Goal: Task Accomplishment & Management: Manage account settings

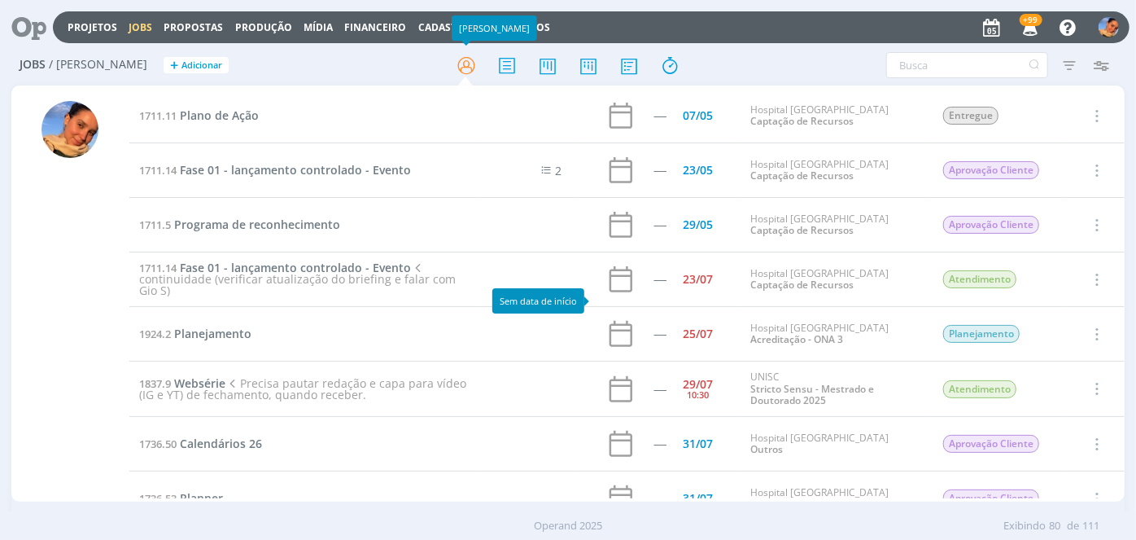
scroll to position [3074, 0]
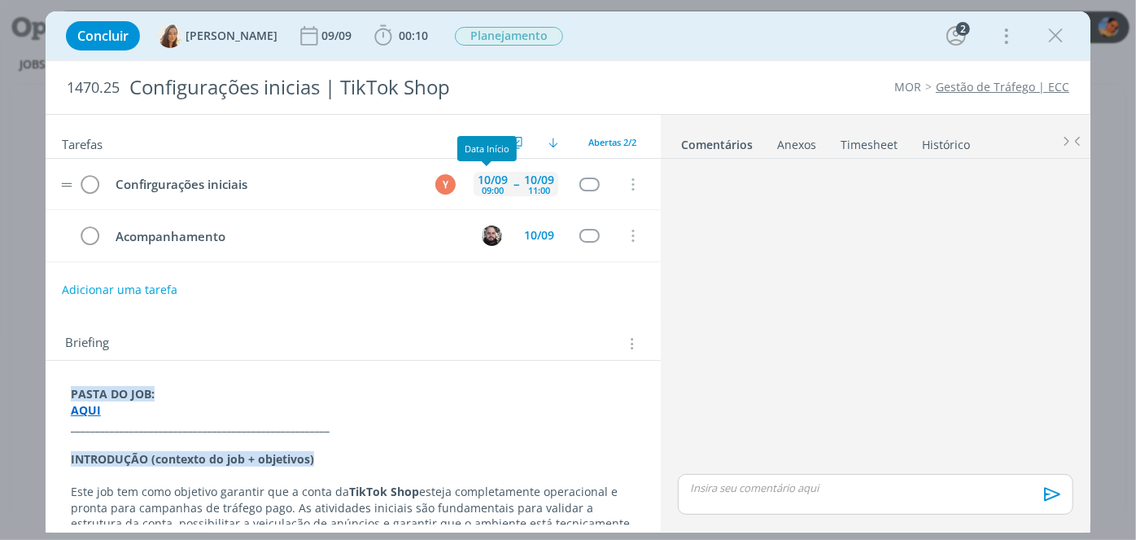
click at [488, 186] on div "09:00" at bounding box center [493, 190] width 22 height 9
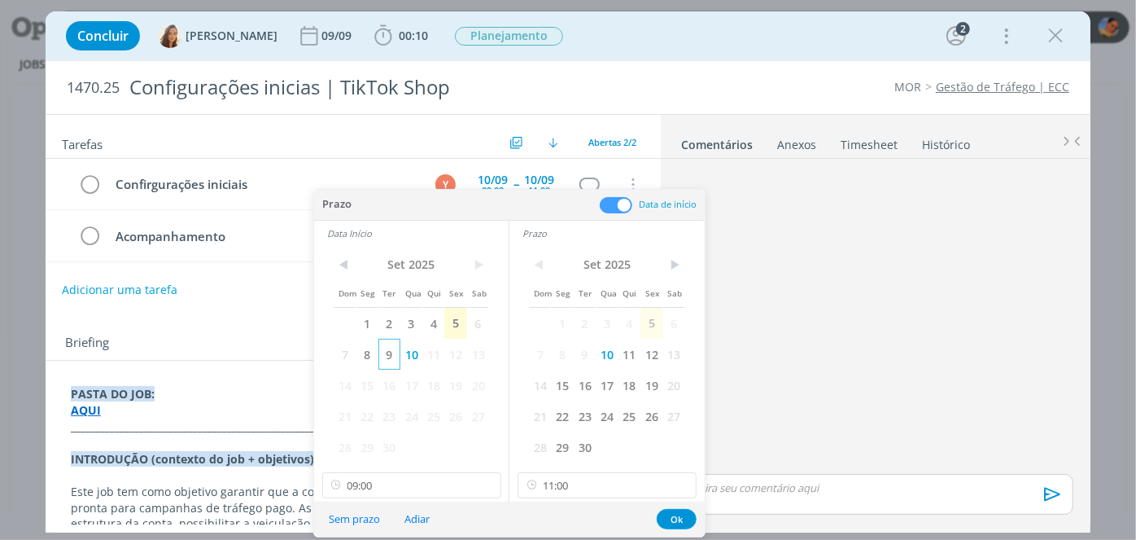
click at [378, 356] on span "9" at bounding box center [389, 354] width 22 height 31
click at [577, 355] on span "9" at bounding box center [585, 354] width 22 height 31
click at [404, 484] on input "09:00" at bounding box center [411, 485] width 179 height 26
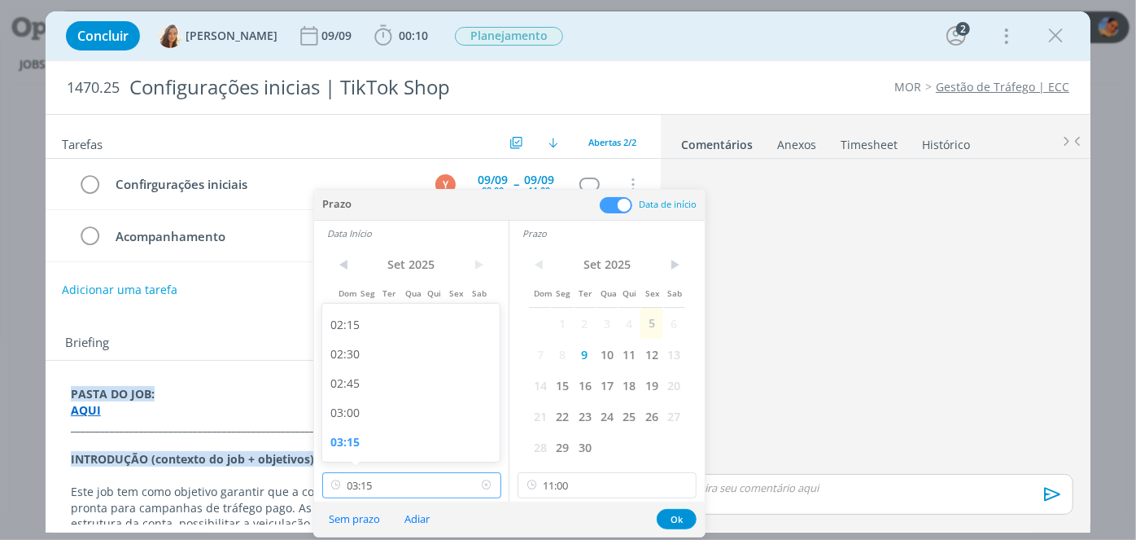
type input "03:30"
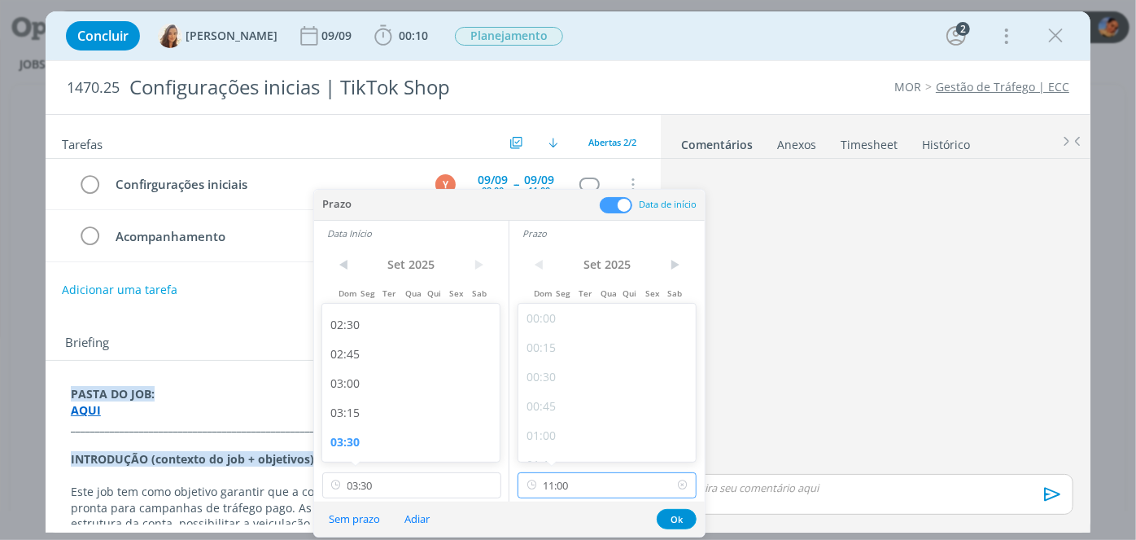
click at [612, 482] on input "11:00" at bounding box center [607, 485] width 179 height 26
type input "17:00"
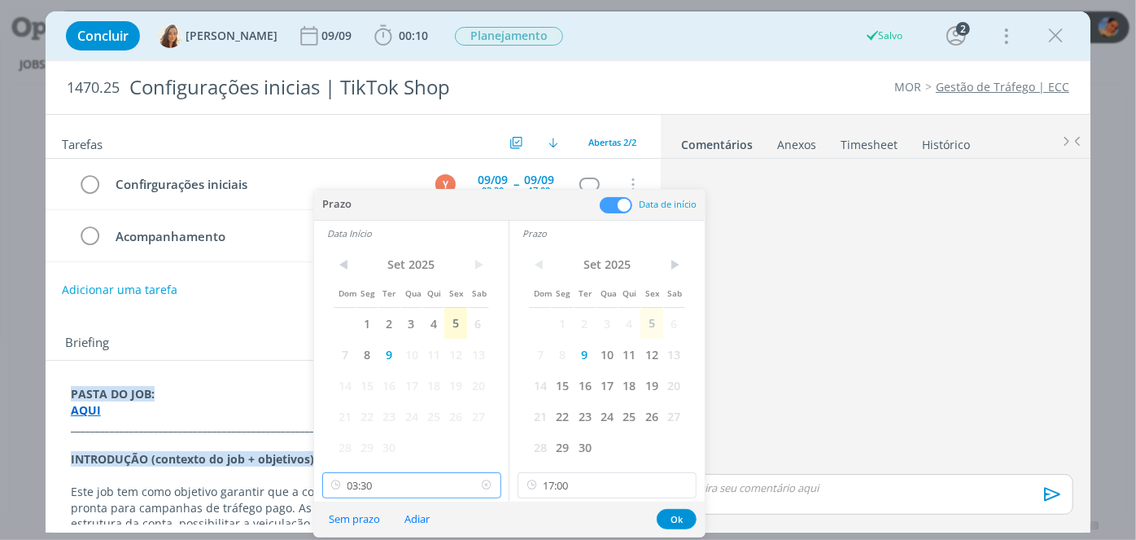
scroll to position [286, 0]
click at [392, 475] on input "03:30" at bounding box center [411, 485] width 179 height 26
type input "15:00"
click at [680, 521] on button "Ok" at bounding box center [677, 519] width 40 height 20
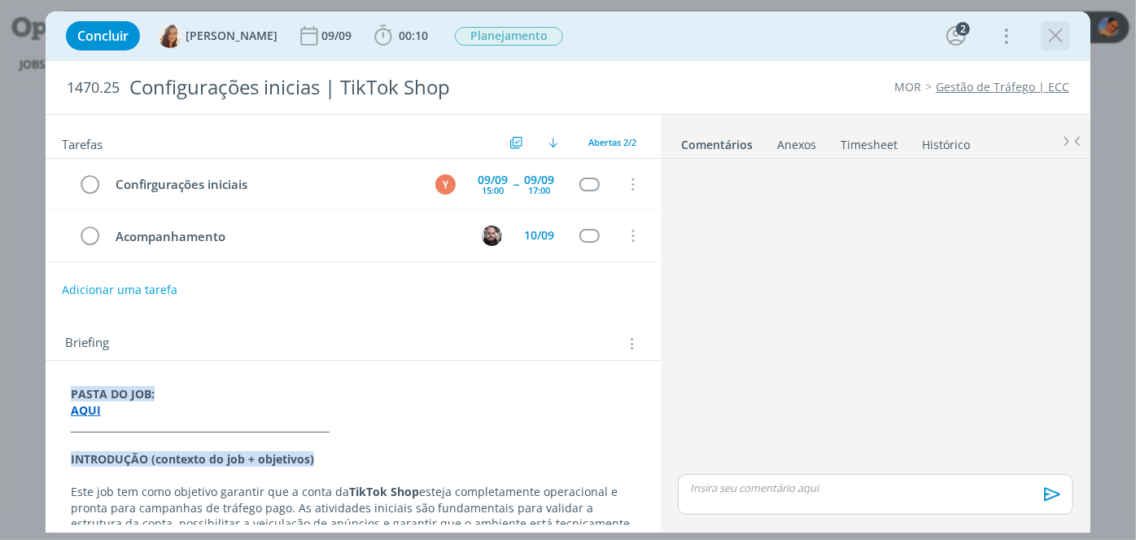
click at [1047, 39] on icon "dialog" at bounding box center [1055, 36] width 24 height 24
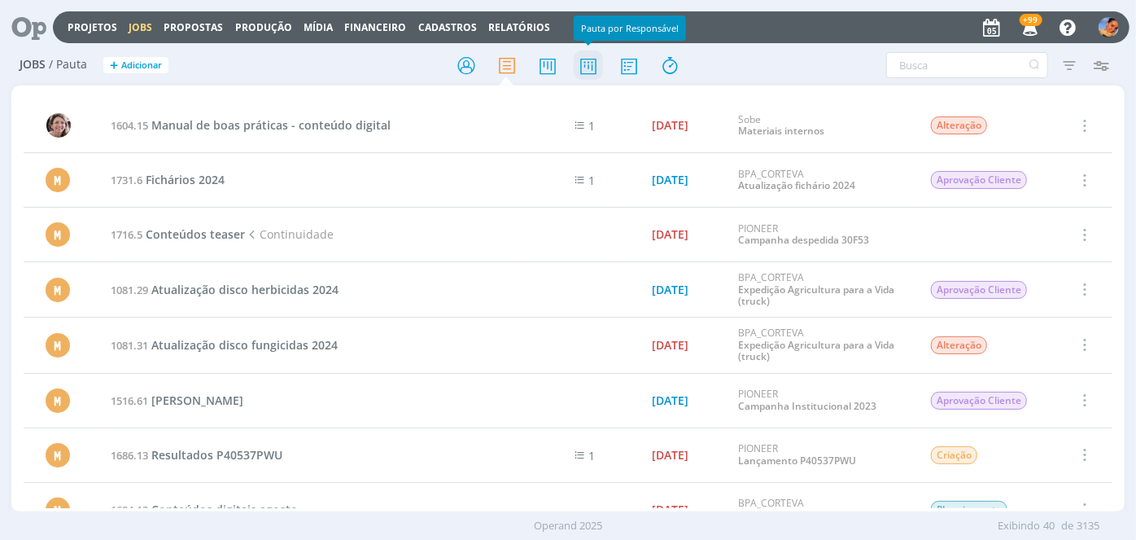
click at [596, 70] on icon at bounding box center [588, 66] width 29 height 32
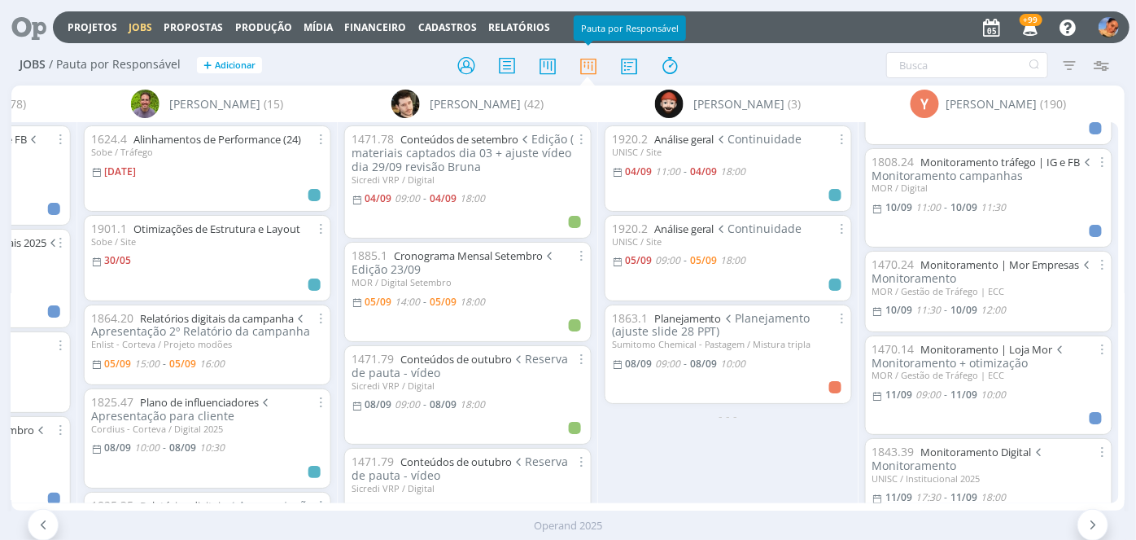
scroll to position [2012, 0]
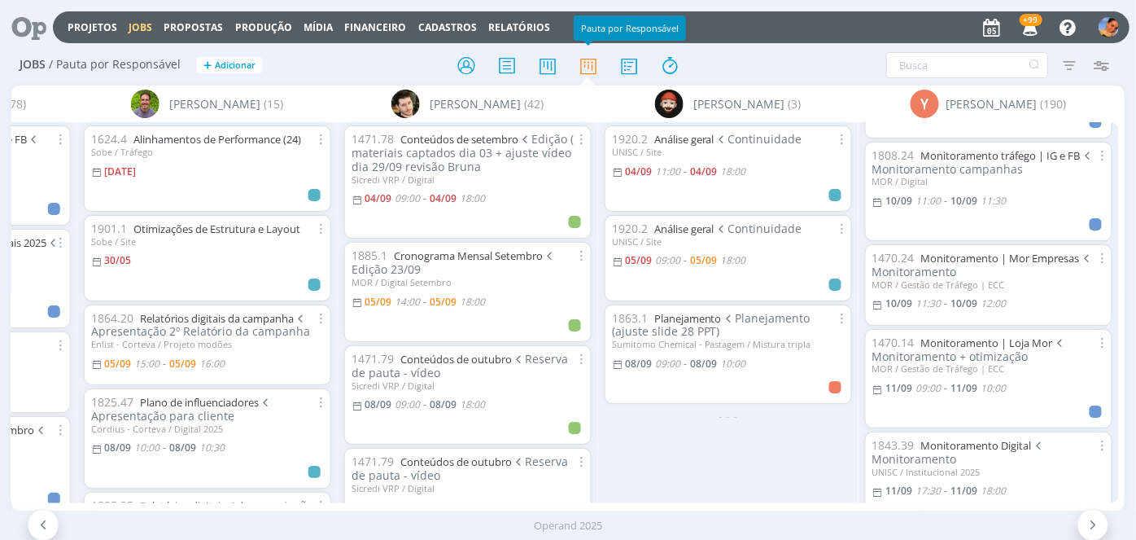
click at [1119, 326] on div "A Alexandre Assumpção (15) Bruna Bueno (65) Bruno Corralo Granata (4) Bruno Gas…" at bounding box center [567, 297] width 1113 height 425
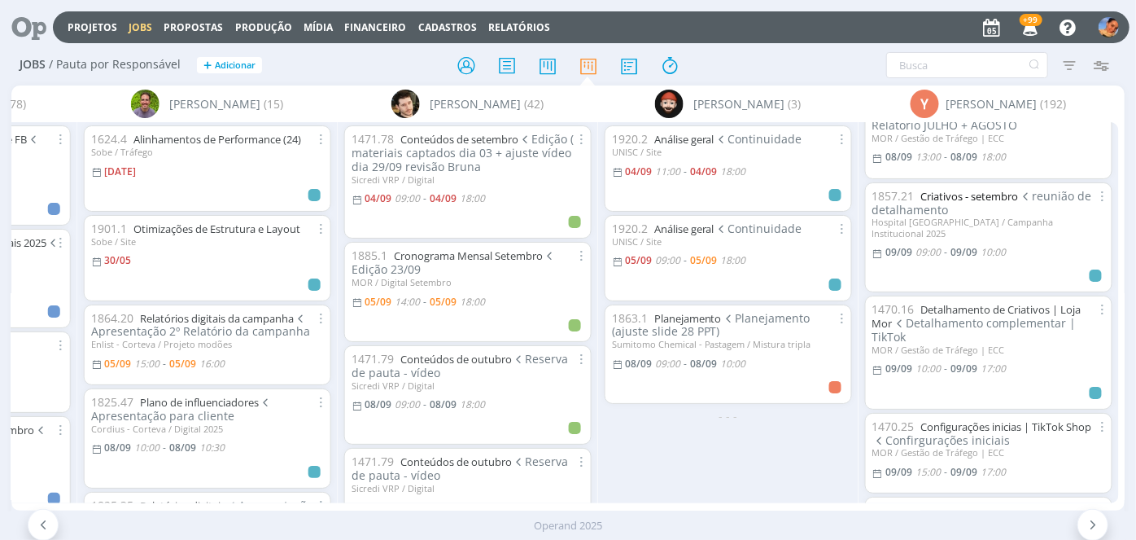
scroll to position [1405, 0]
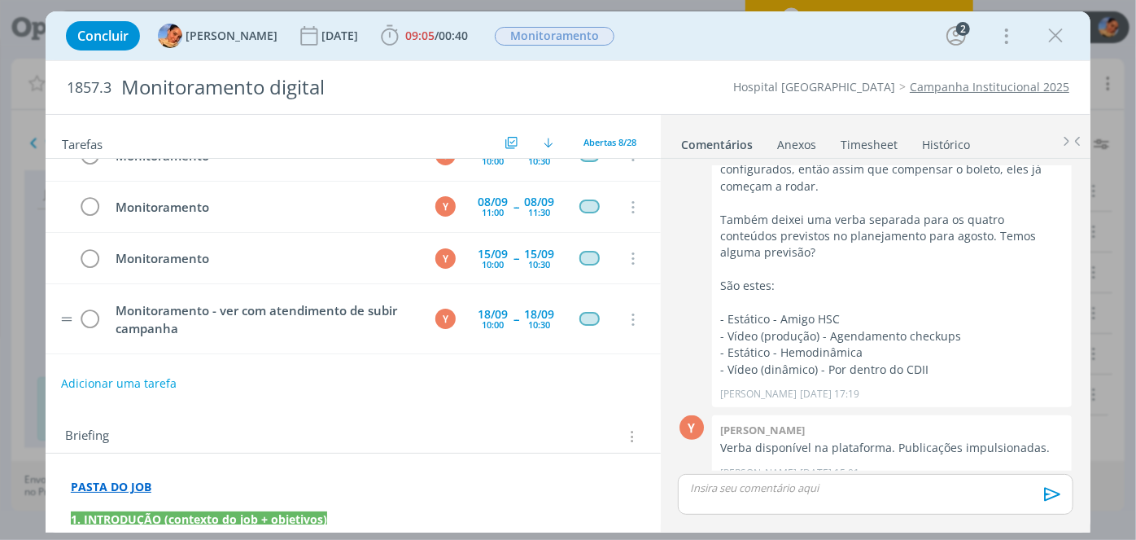
scroll to position [77, 0]
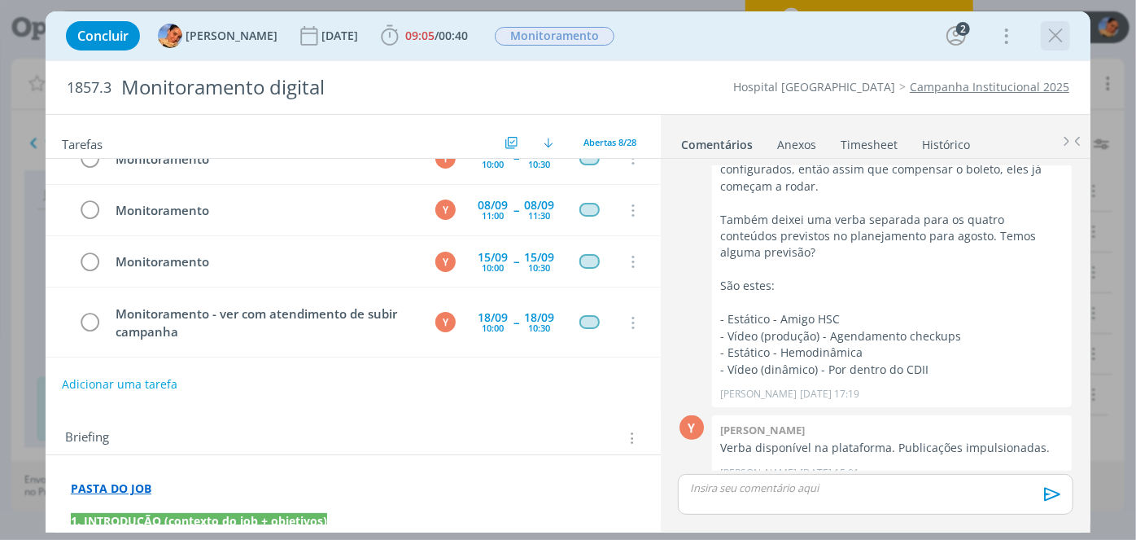
click at [1051, 32] on icon "dialog" at bounding box center [1055, 36] width 24 height 24
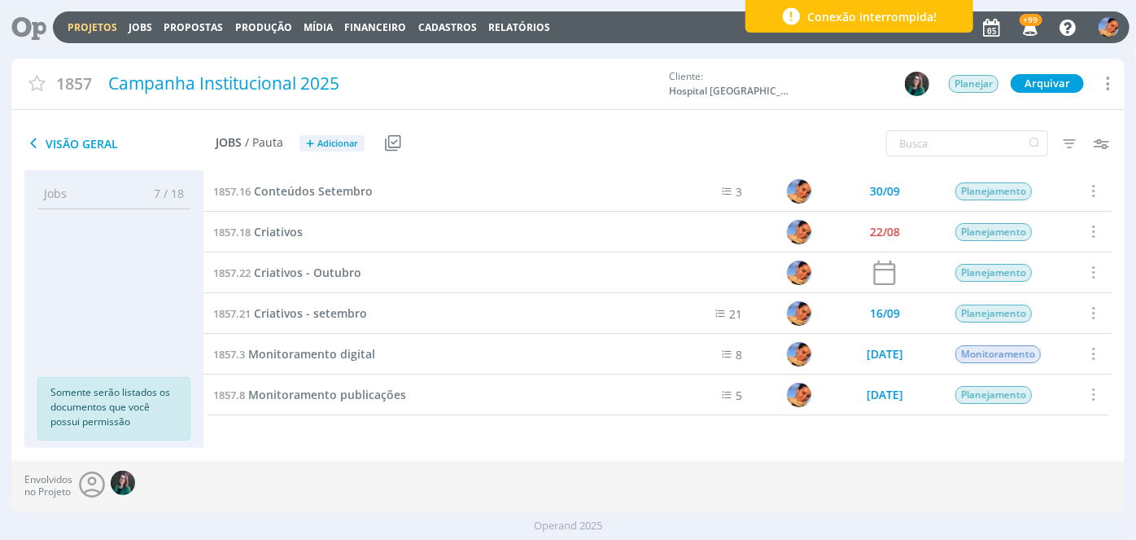
click at [40, 31] on icon at bounding box center [23, 27] width 33 height 32
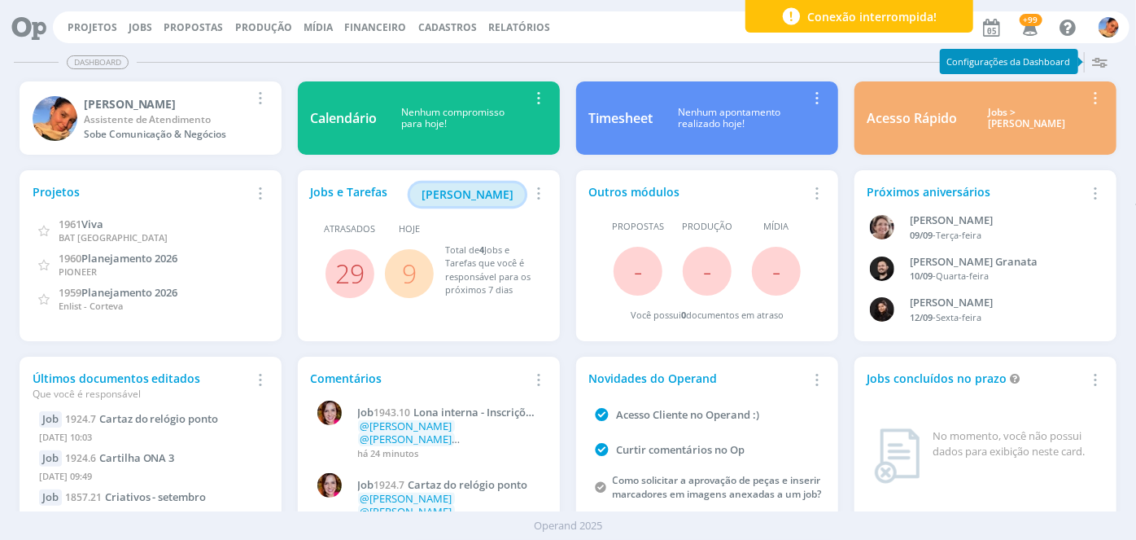
click at [503, 185] on button "Minha Pauta" at bounding box center [467, 194] width 115 height 23
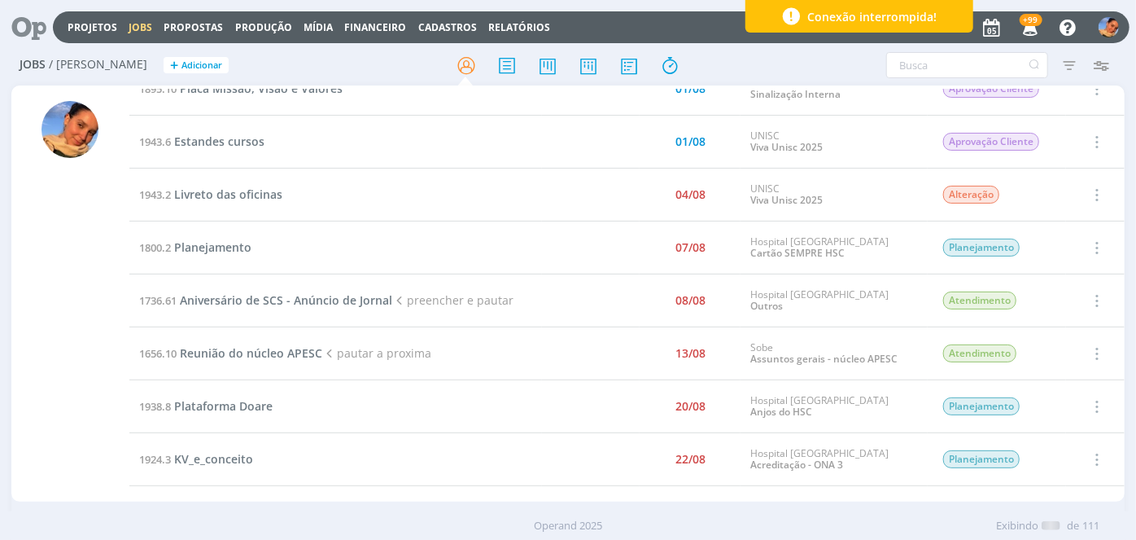
scroll to position [519, 0]
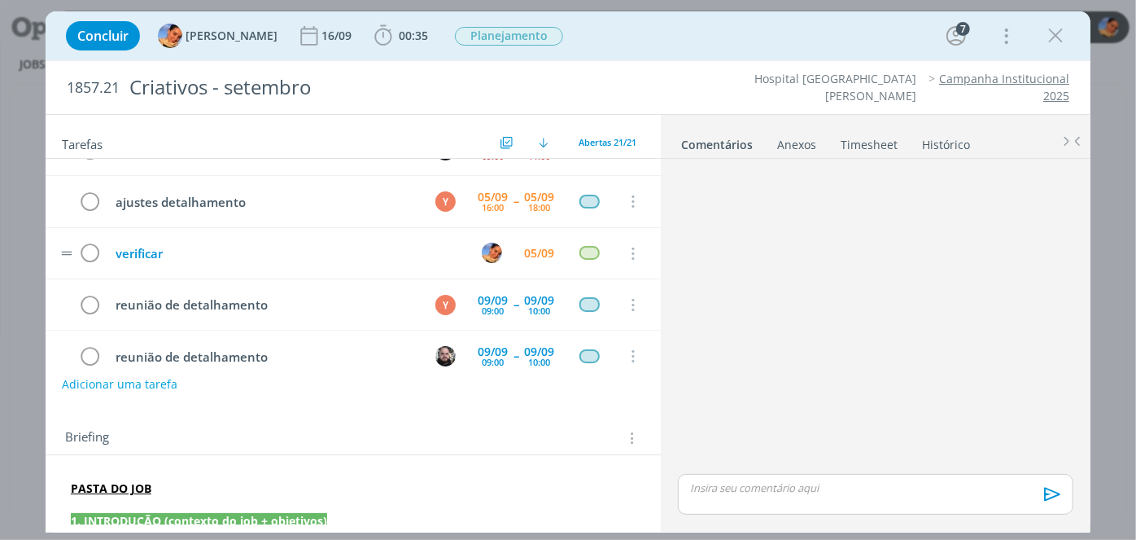
scroll to position [147, 0]
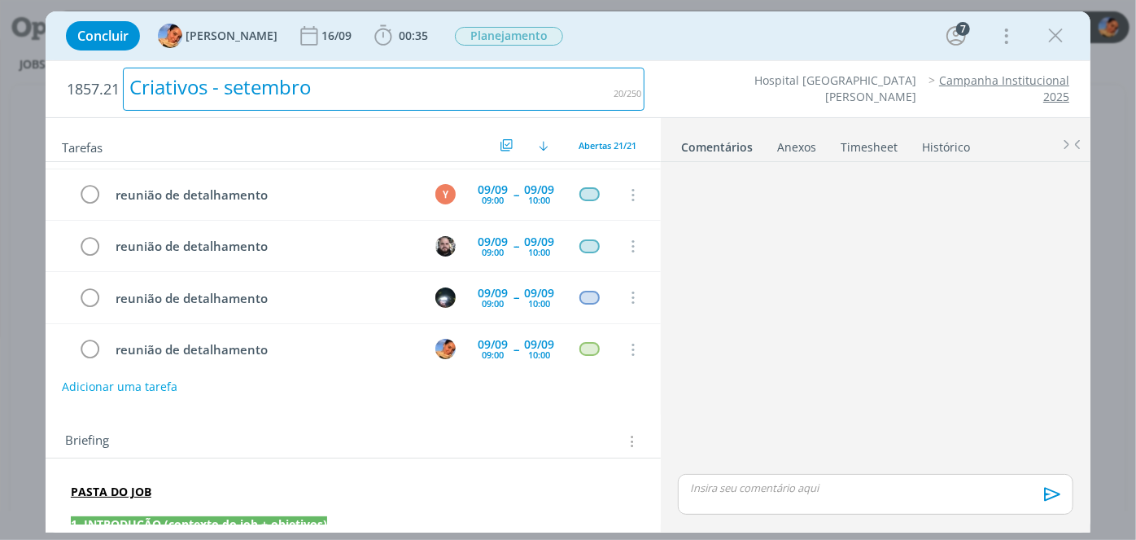
click at [345, 74] on div "Criativos - setembro" at bounding box center [384, 89] width 522 height 43
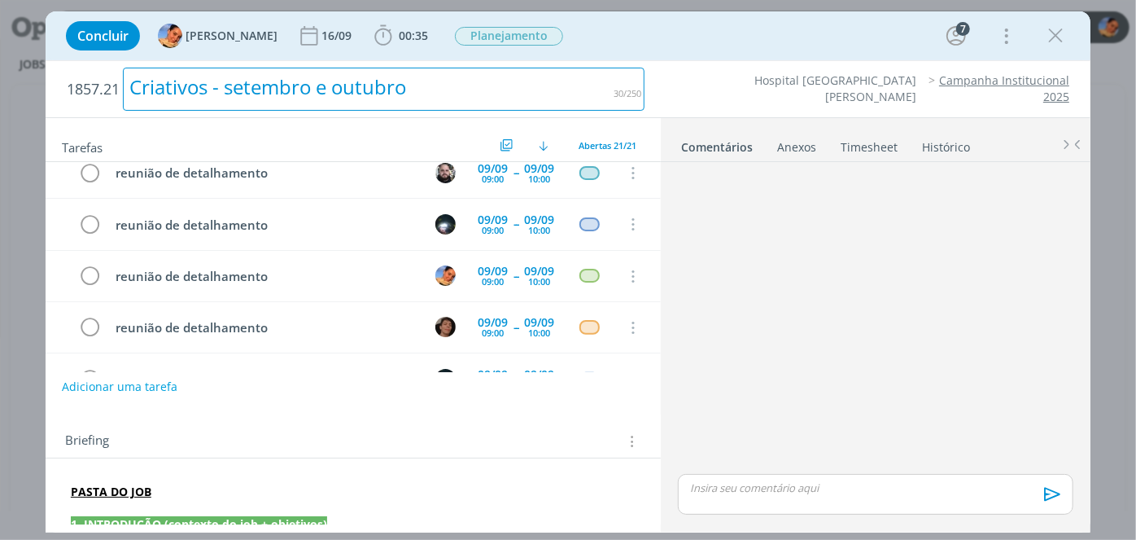
scroll to position [221, 0]
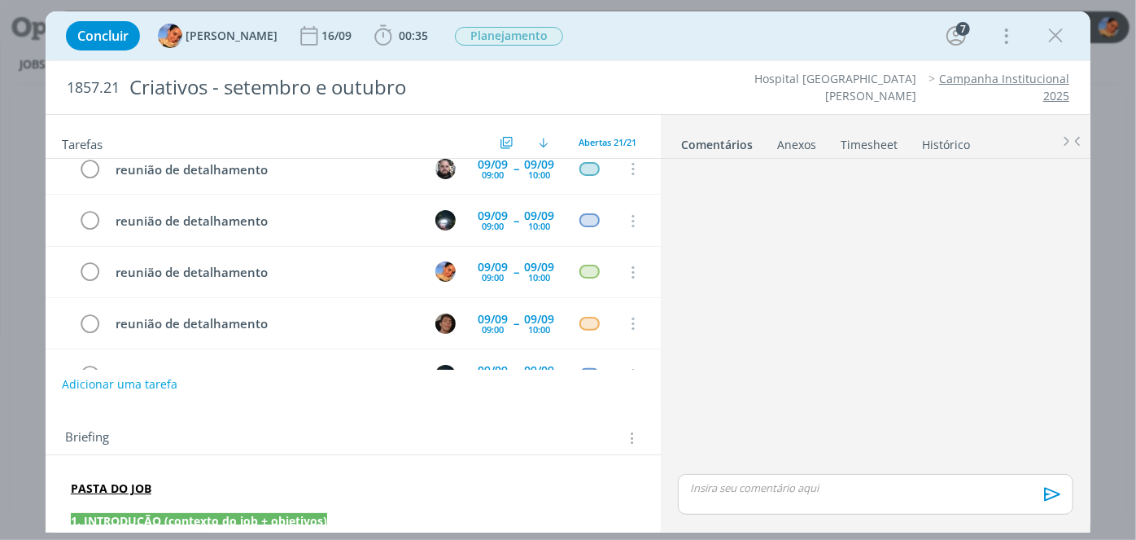
click at [726, 337] on div "dialog" at bounding box center [875, 317] width 409 height 305
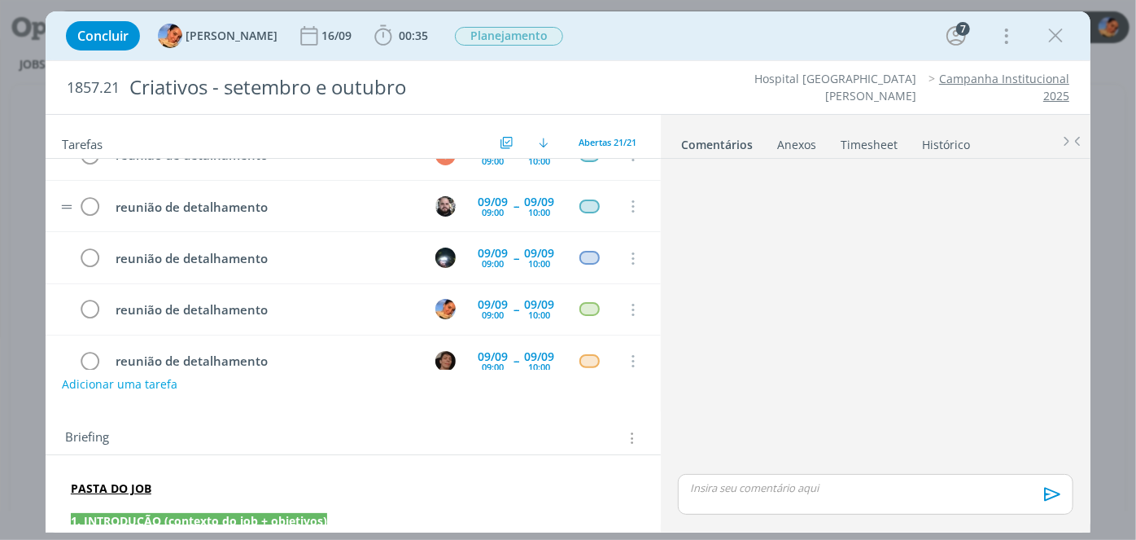
scroll to position [199, 0]
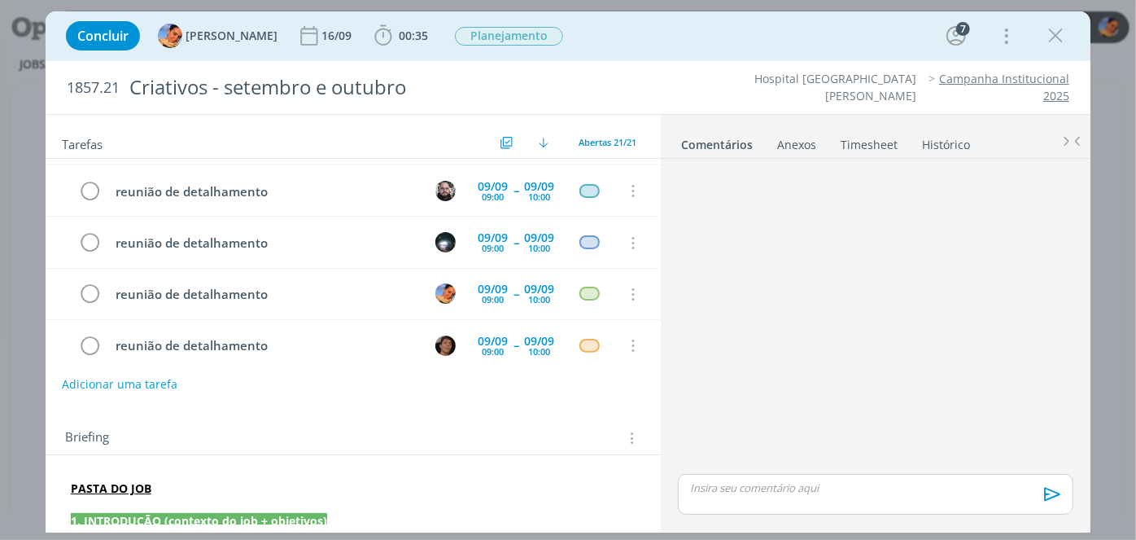
drag, startPoint x: 696, startPoint y: 254, endPoint x: 657, endPoint y: 248, distance: 39.5
click at [695, 253] on div "dialog" at bounding box center [875, 317] width 409 height 305
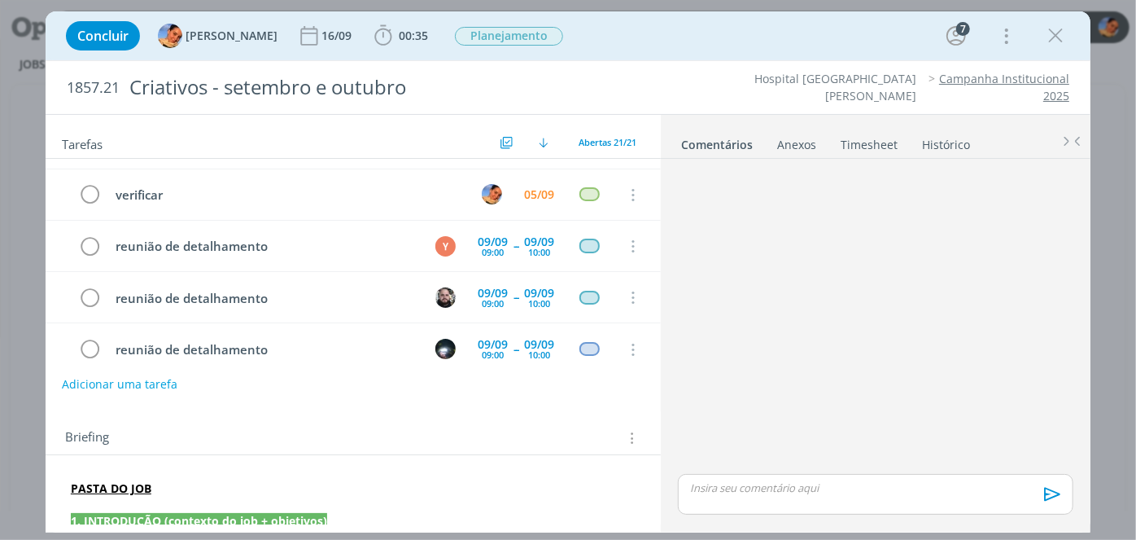
scroll to position [0, 0]
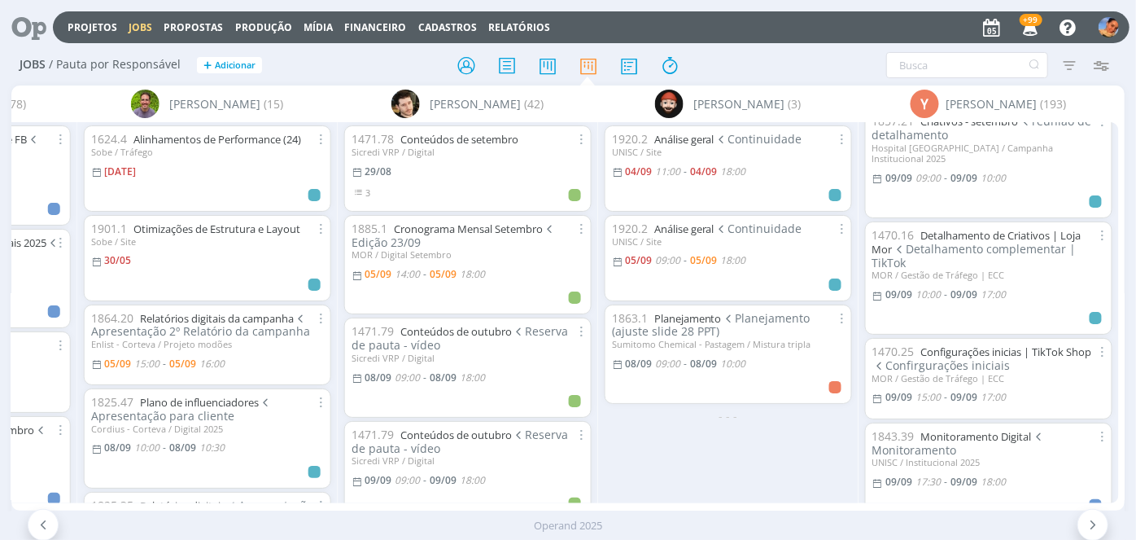
scroll to position [1729, 0]
click at [985, 243] on span "Detalhamento complementar | TikTok" at bounding box center [974, 257] width 204 height 29
click at [981, 229] on link "Detalhamento de Criativos | Loja Mor" at bounding box center [976, 243] width 209 height 28
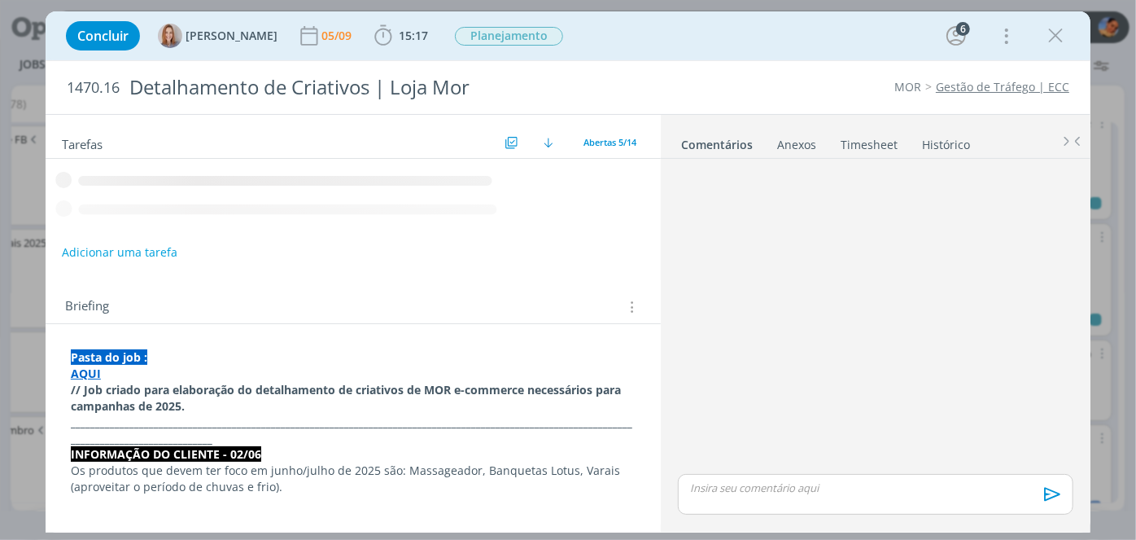
click at [874, 133] on link "Timesheet" at bounding box center [869, 141] width 59 height 24
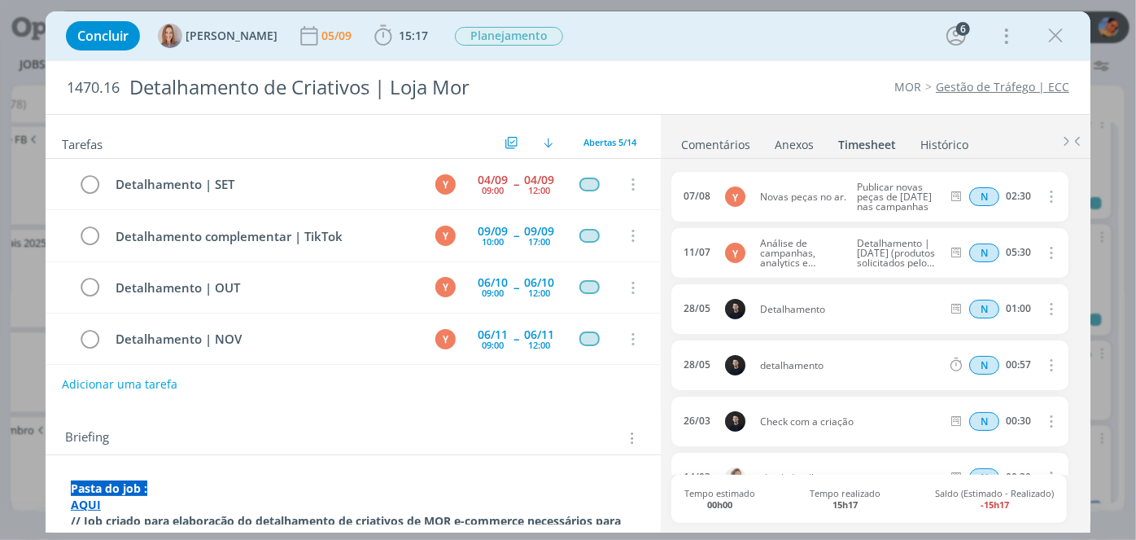
click at [935, 142] on link "Histórico" at bounding box center [945, 141] width 50 height 24
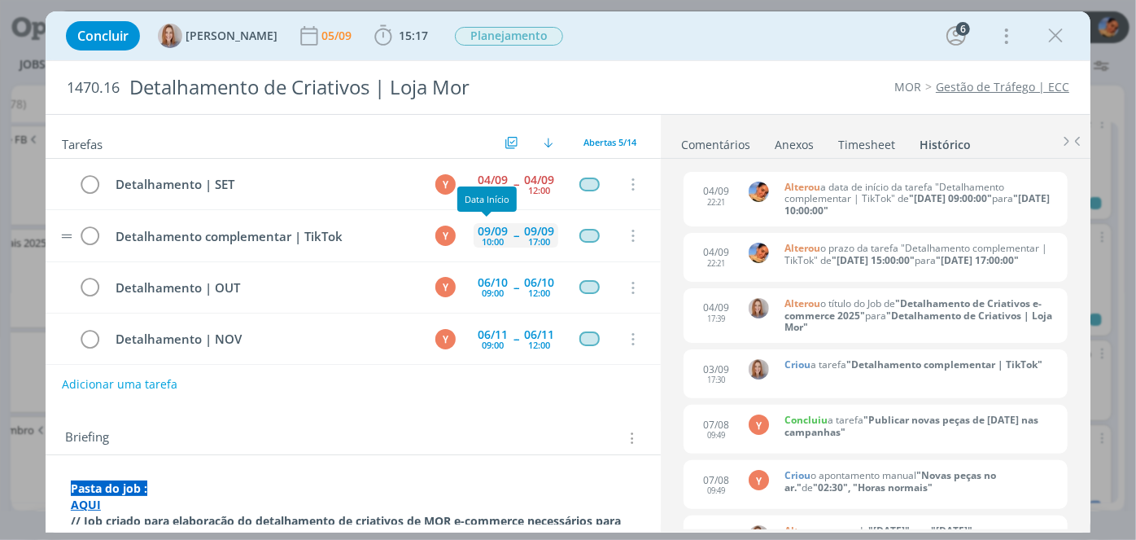
click at [500, 226] on div "09/09" at bounding box center [493, 230] width 30 height 11
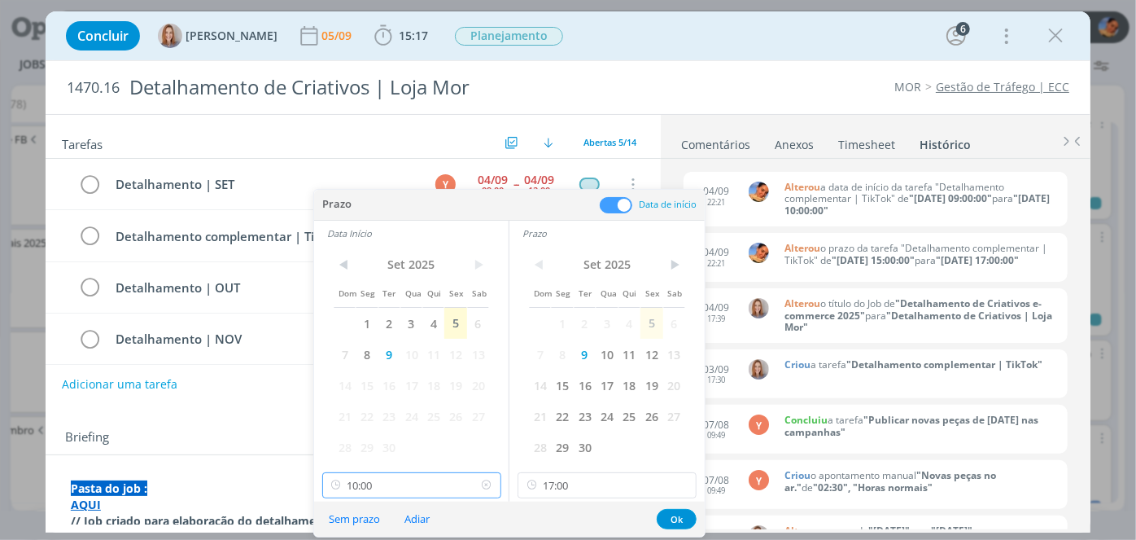
click at [426, 475] on input "10:00" at bounding box center [411, 485] width 179 height 26
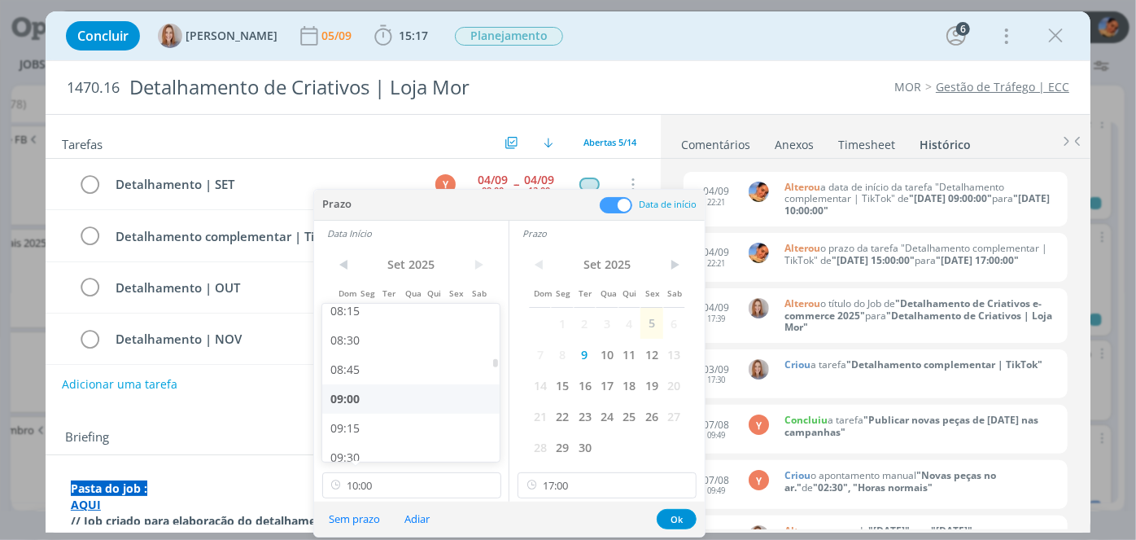
click at [387, 393] on div "09:00" at bounding box center [413, 398] width 182 height 29
type input "09:00"
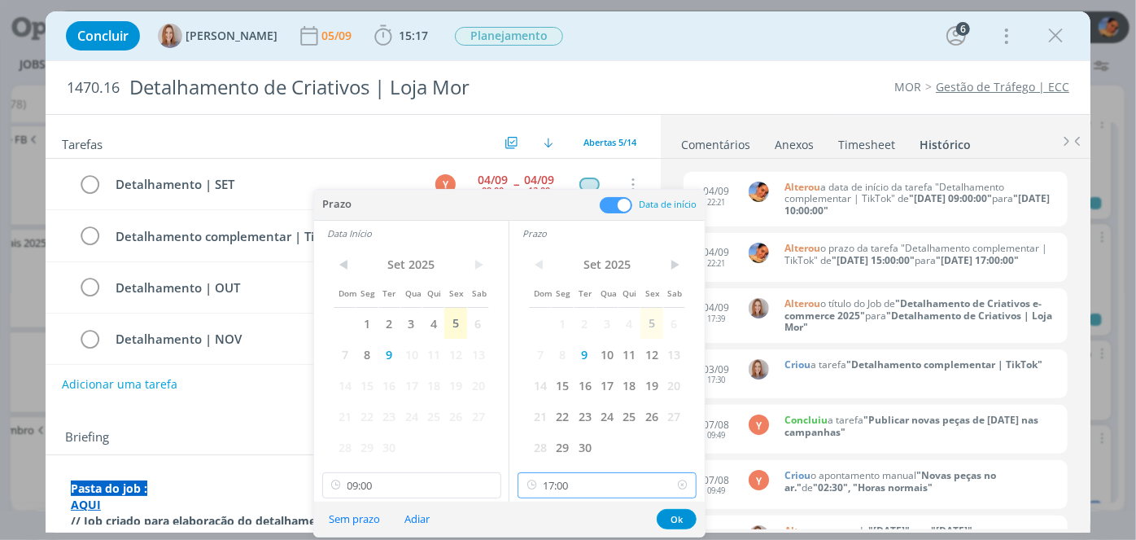
click at [583, 491] on input "17:00" at bounding box center [607, 485] width 179 height 26
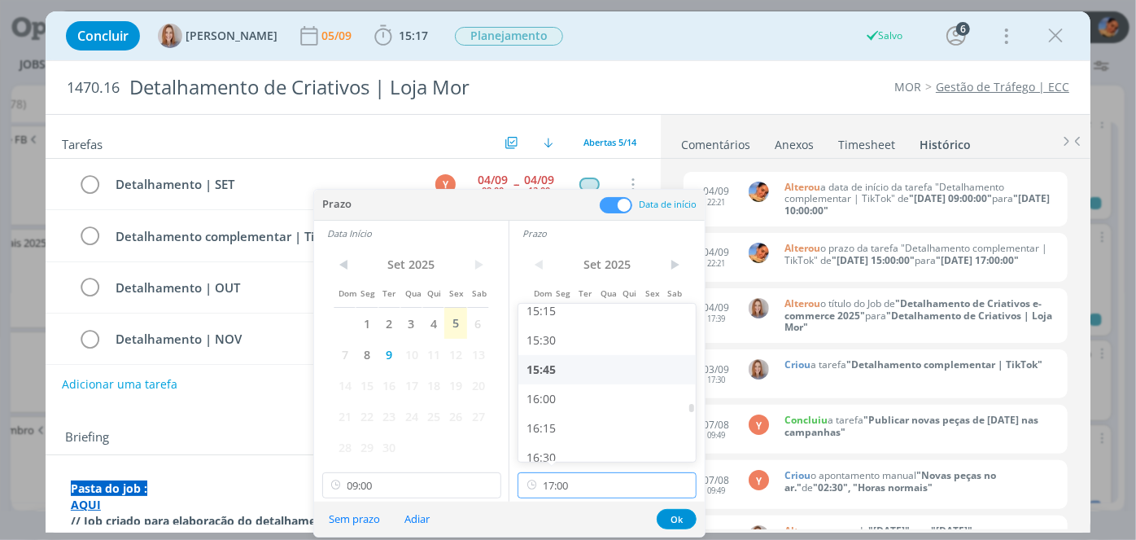
scroll to position [1720, 0]
click at [573, 365] on div "15:00" at bounding box center [609, 355] width 182 height 29
type input "15:00"
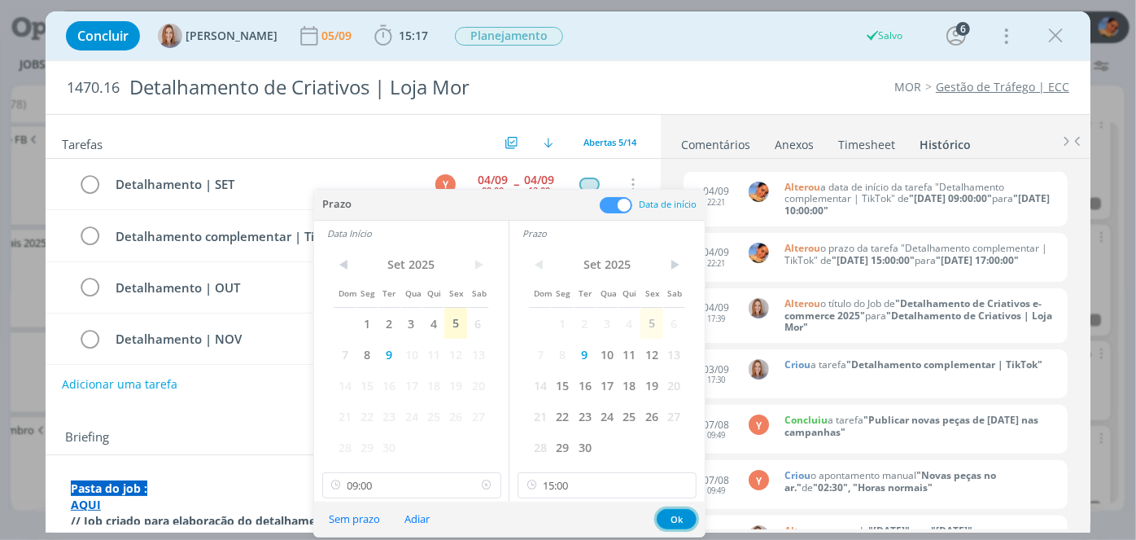
click at [675, 515] on button "Ok" at bounding box center [677, 519] width 40 height 20
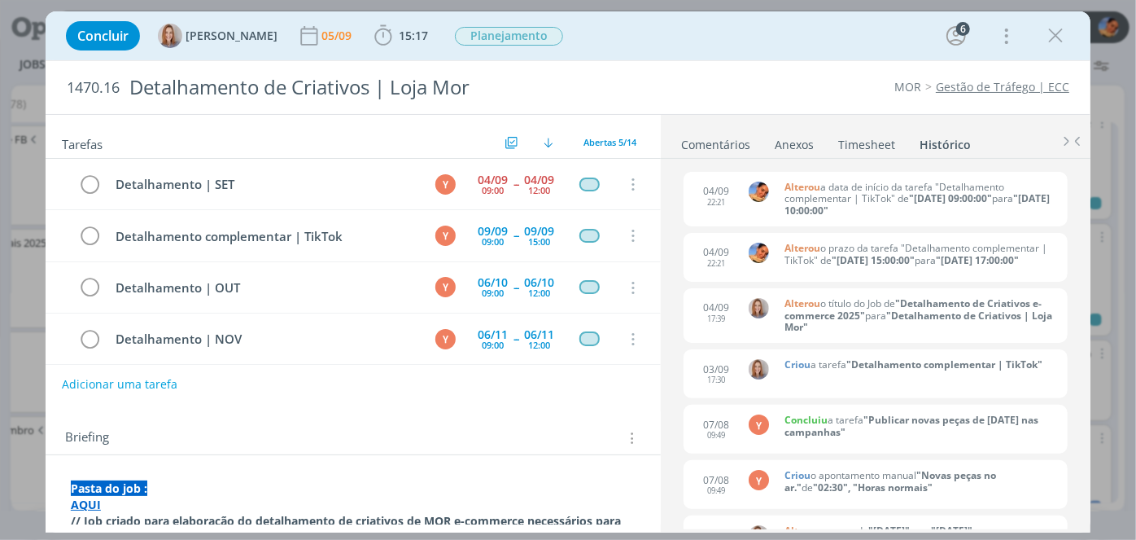
click at [736, 138] on link "Comentários" at bounding box center [715, 141] width 71 height 24
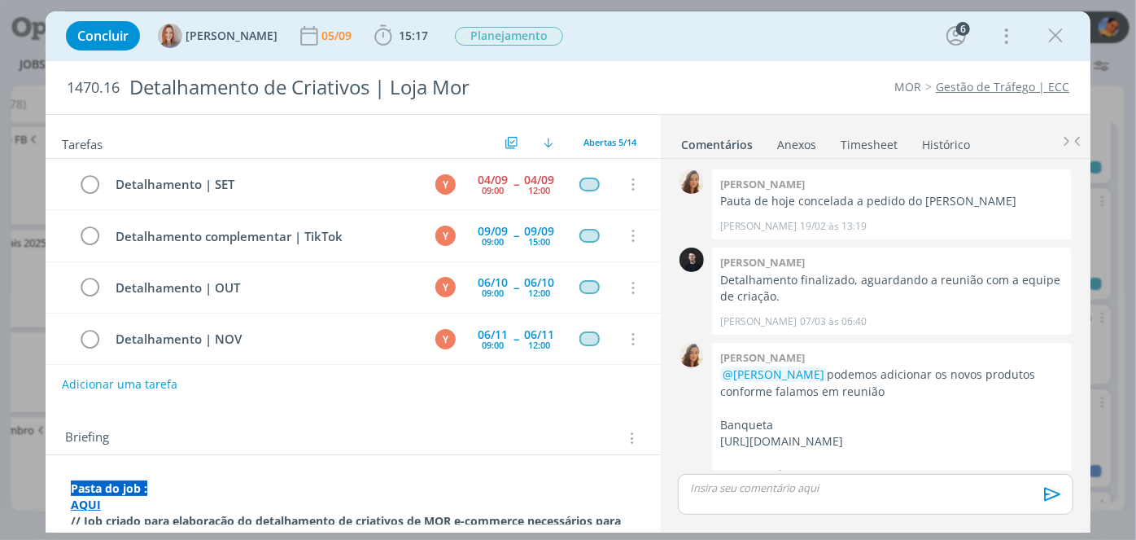
scroll to position [1693, 0]
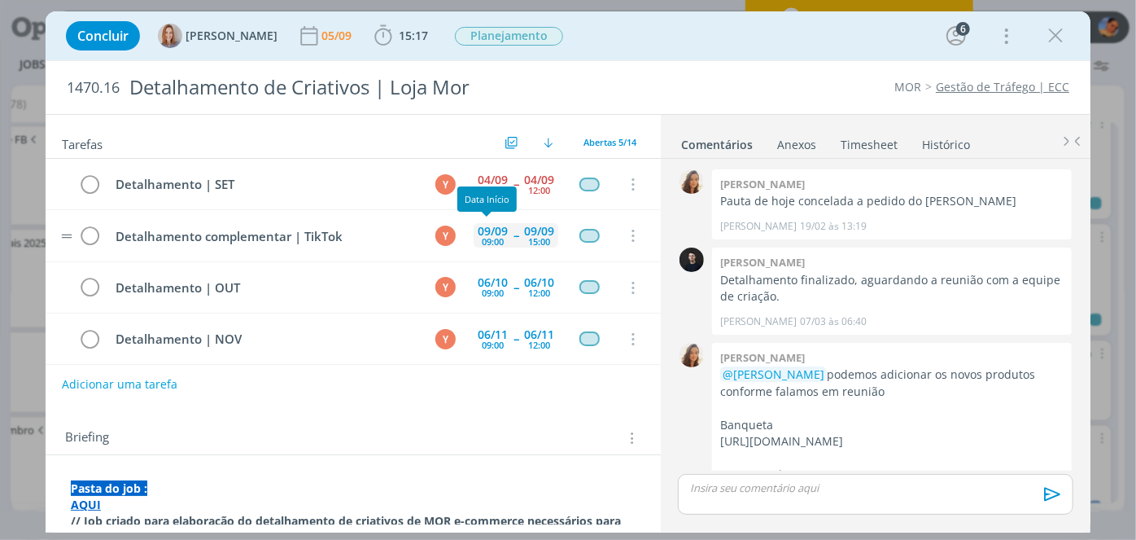
click at [487, 225] on div "09/09" at bounding box center [493, 230] width 30 height 11
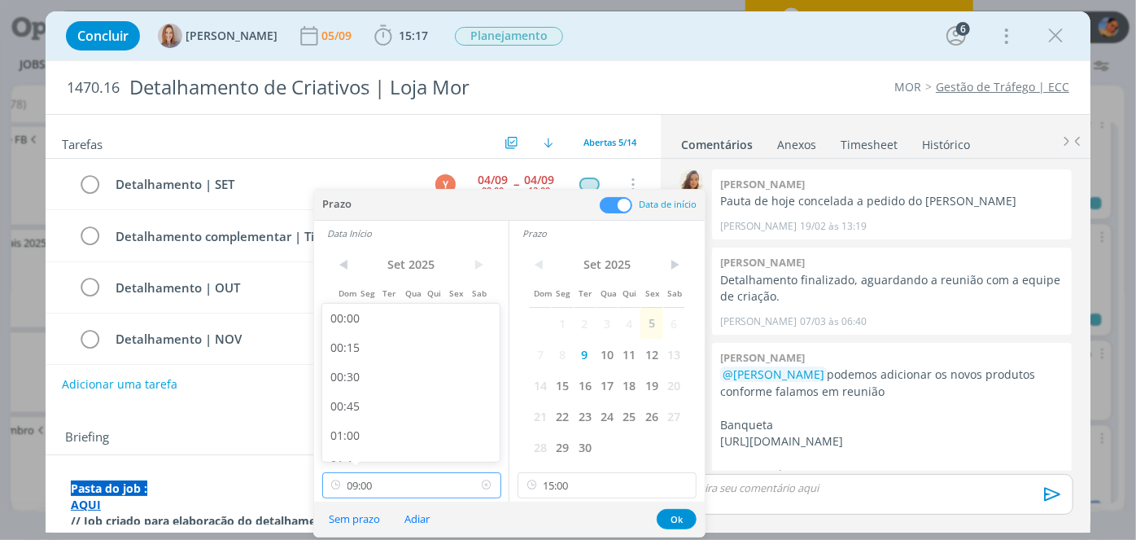
click at [431, 481] on input "09:00" at bounding box center [411, 485] width 179 height 26
click at [389, 410] on div "10:00" at bounding box center [413, 411] width 182 height 29
type input "10:00"
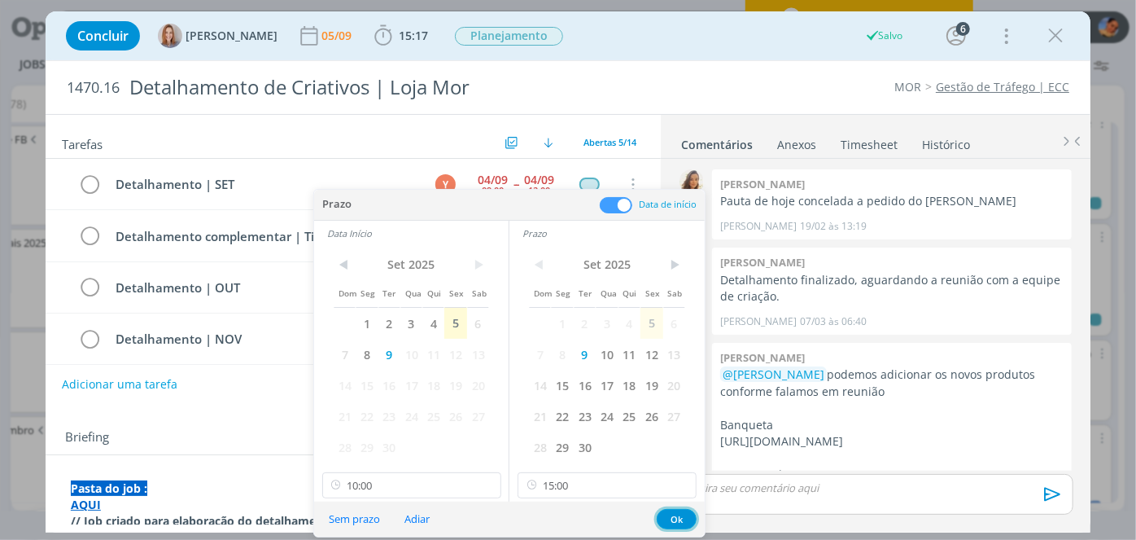
click at [675, 519] on button "Ok" at bounding box center [677, 519] width 40 height 20
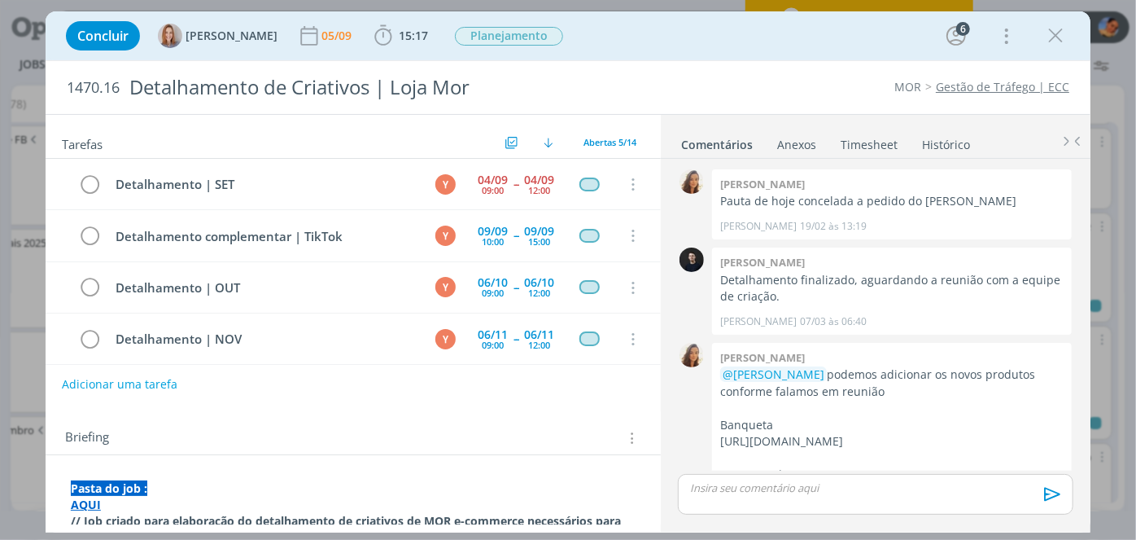
scroll to position [1797, 0]
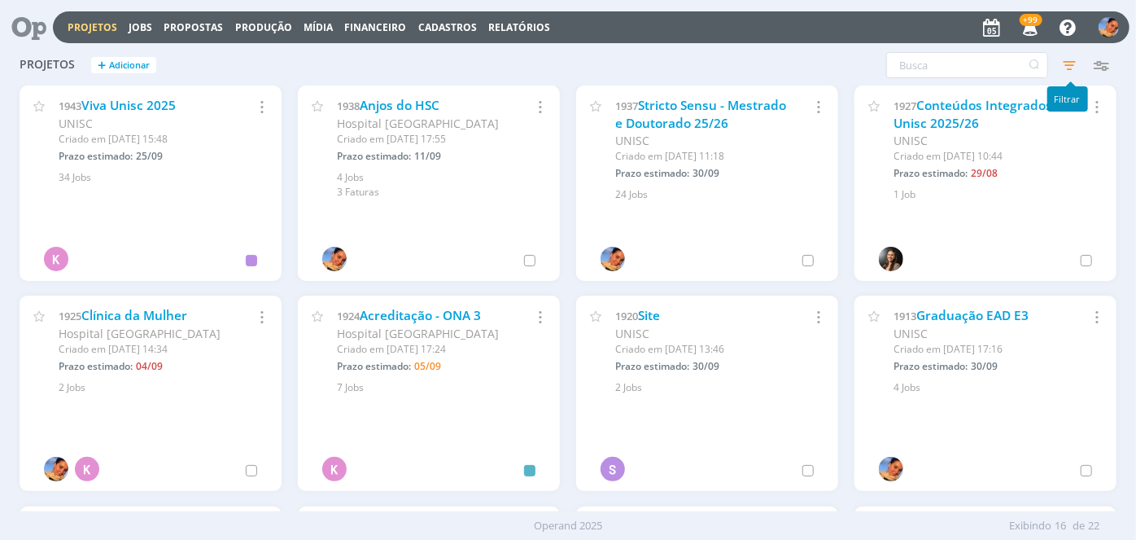
click at [1074, 62] on icon "button" at bounding box center [1069, 64] width 29 height 29
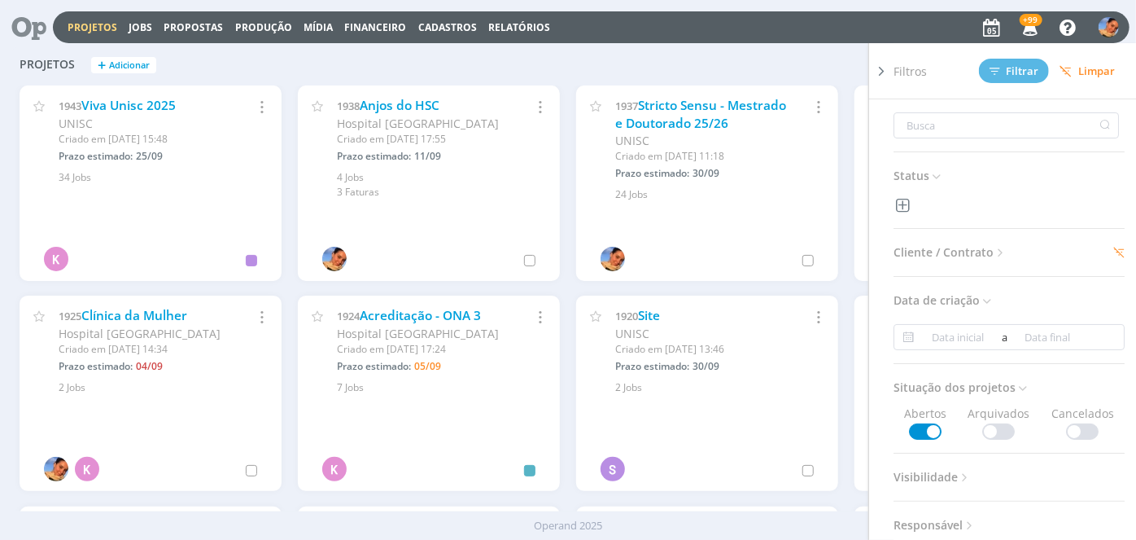
click at [994, 250] on icon at bounding box center [1001, 253] width 14 height 14
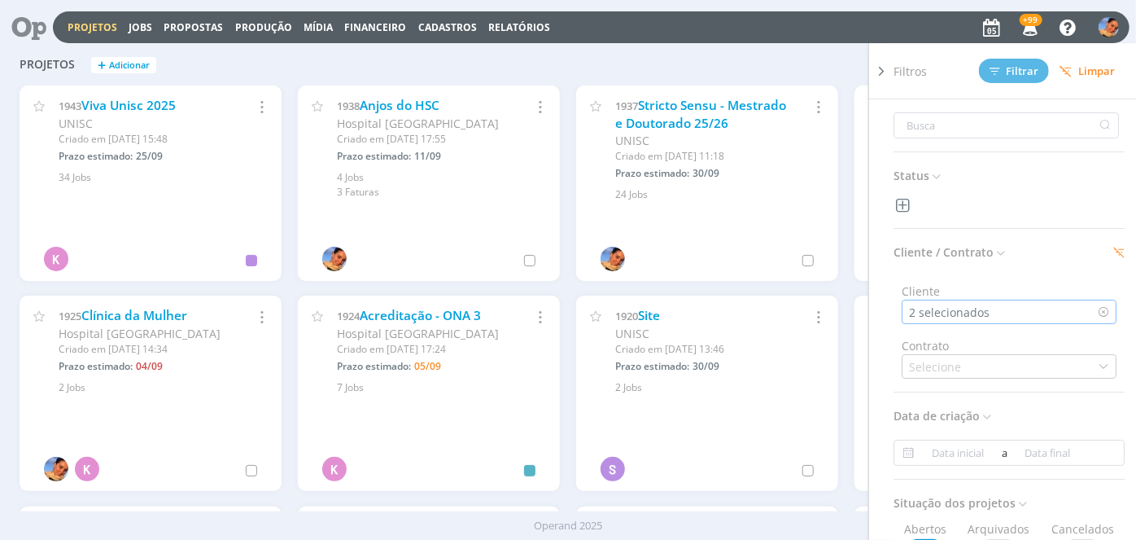
click at [996, 321] on div "2 selecionados" at bounding box center [1009, 311] width 215 height 24
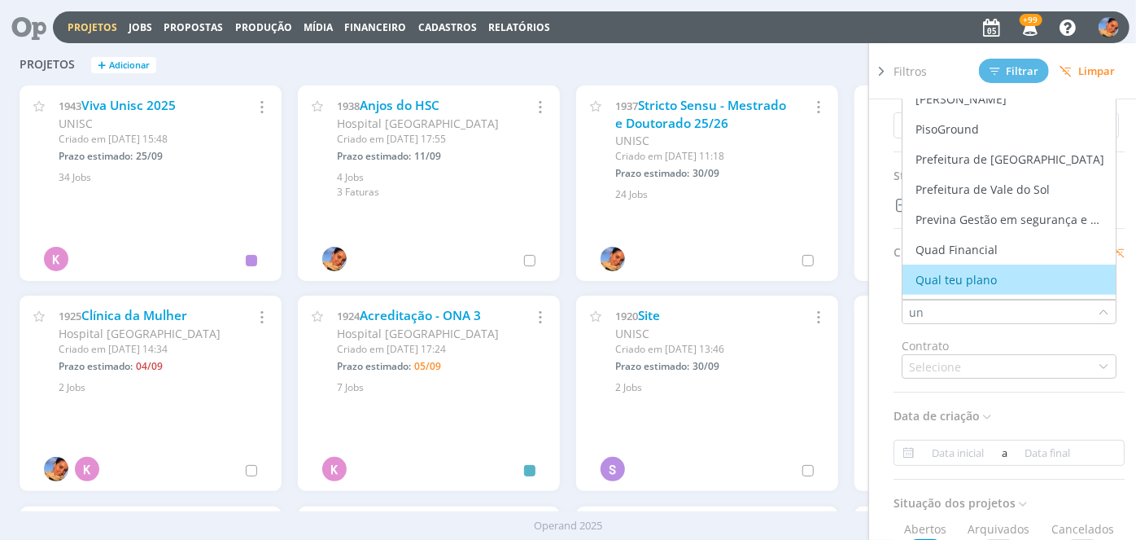
scroll to position [326, 0]
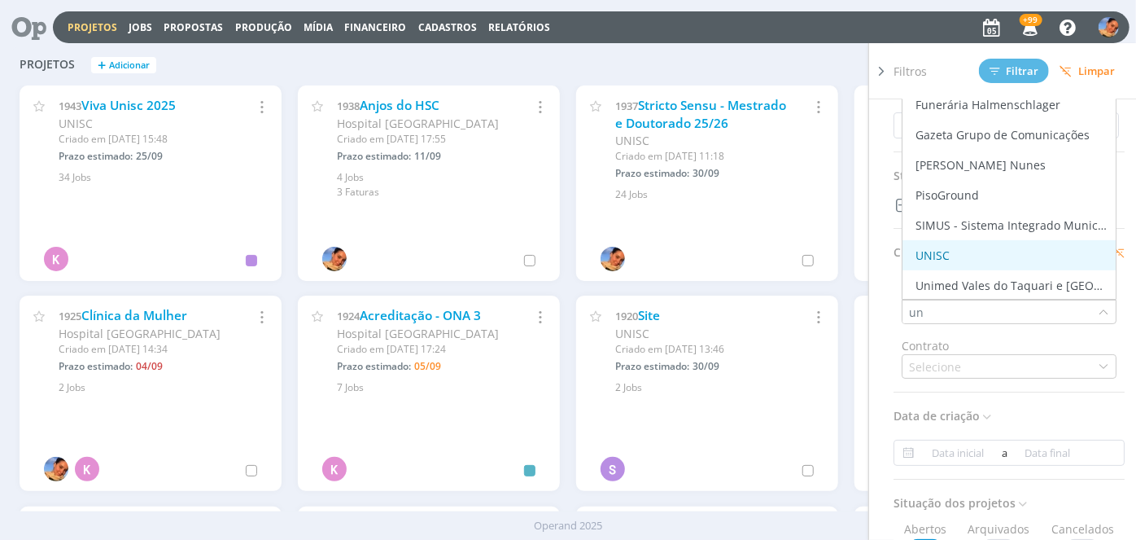
type input "un"
click at [1011, 255] on div "UNISC" at bounding box center [1009, 255] width 200 height 17
click at [973, 247] on div "UNISC" at bounding box center [1009, 255] width 200 height 17
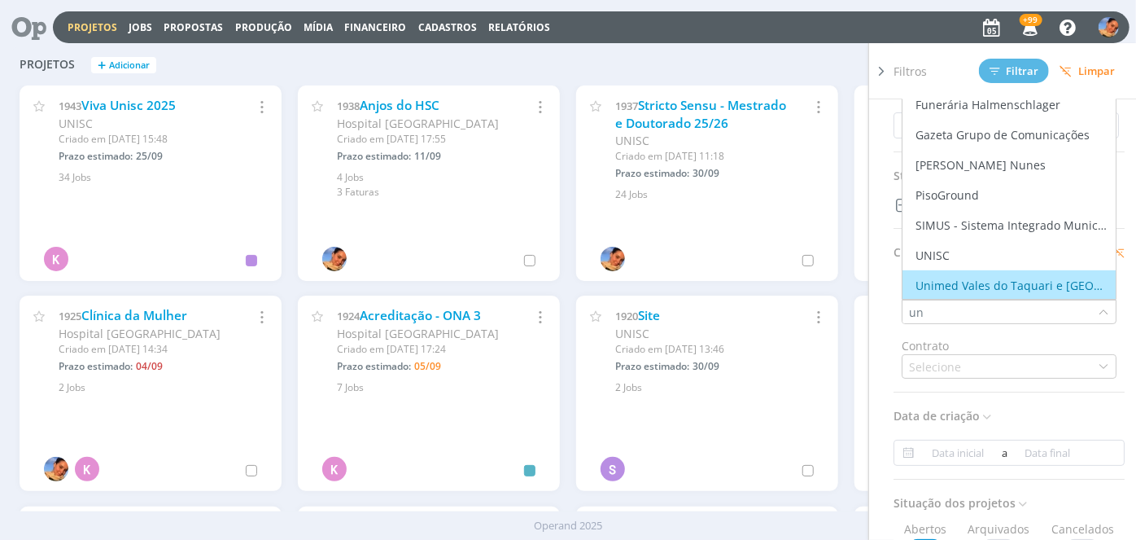
click at [972, 326] on div "Contrato Selecione" at bounding box center [1009, 351] width 231 height 55
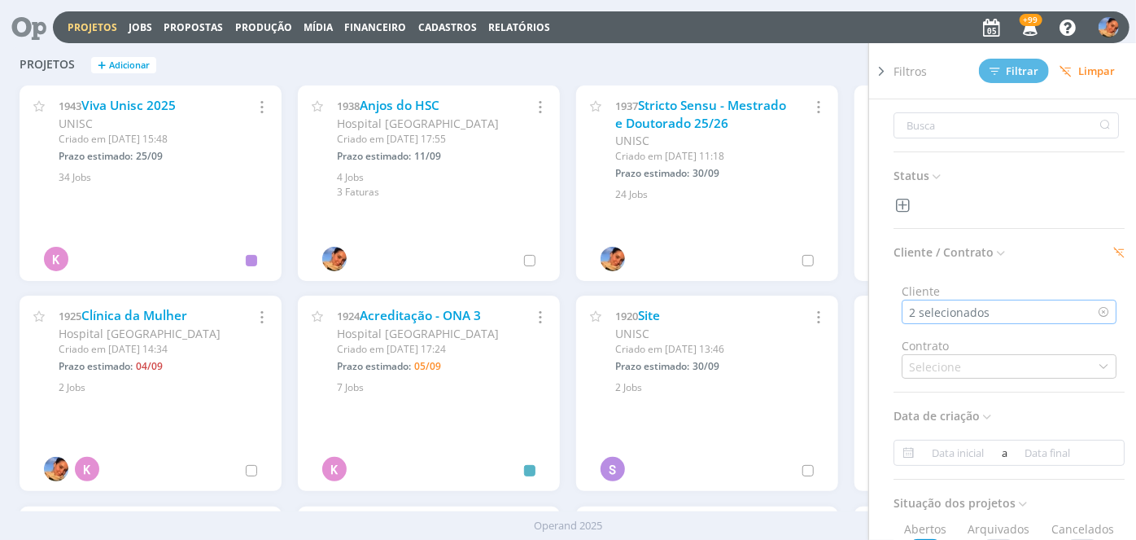
click at [977, 311] on div "2 selecionados" at bounding box center [951, 312] width 84 height 17
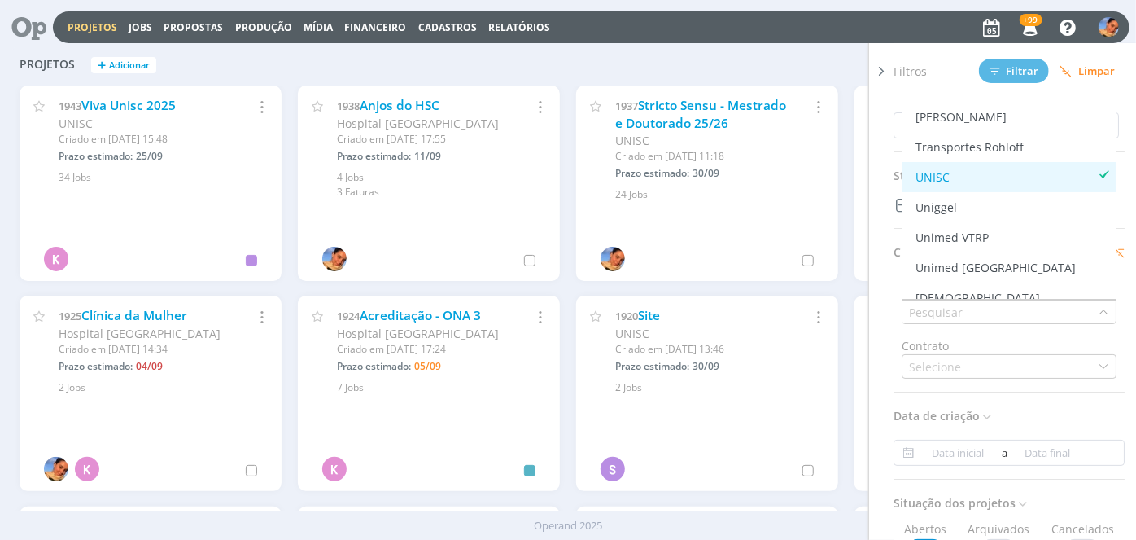
scroll to position [3033, 0]
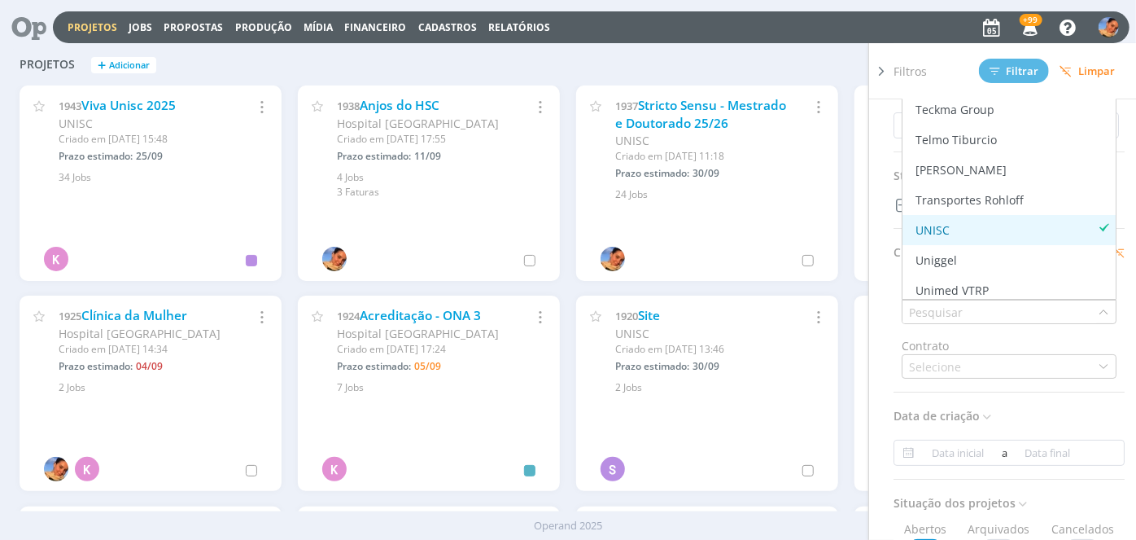
click at [996, 215] on li "UNISC" at bounding box center [1008, 230] width 213 height 30
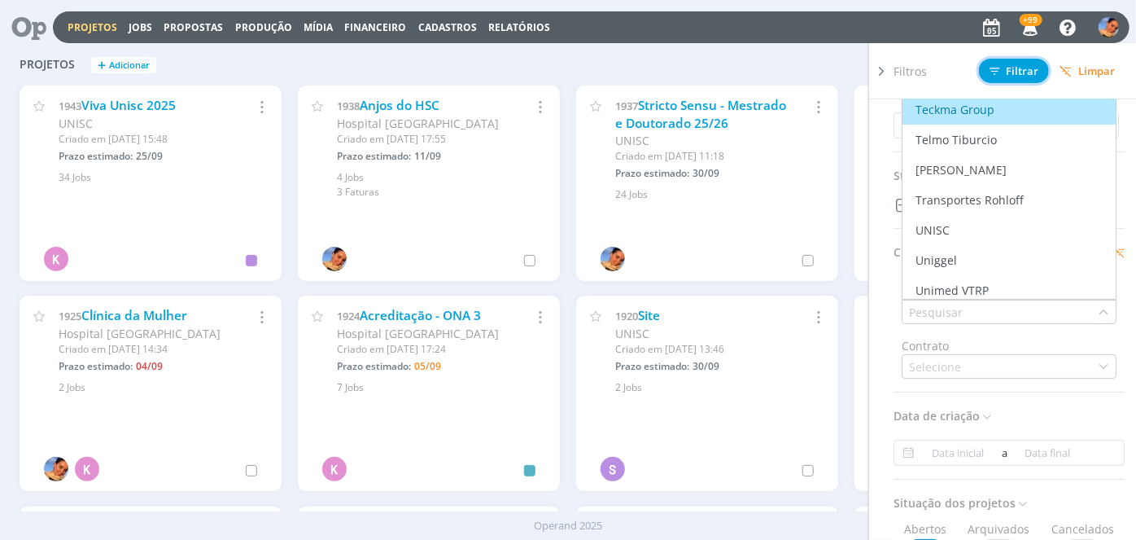
click at [1029, 59] on button "Filtrar" at bounding box center [1014, 71] width 70 height 24
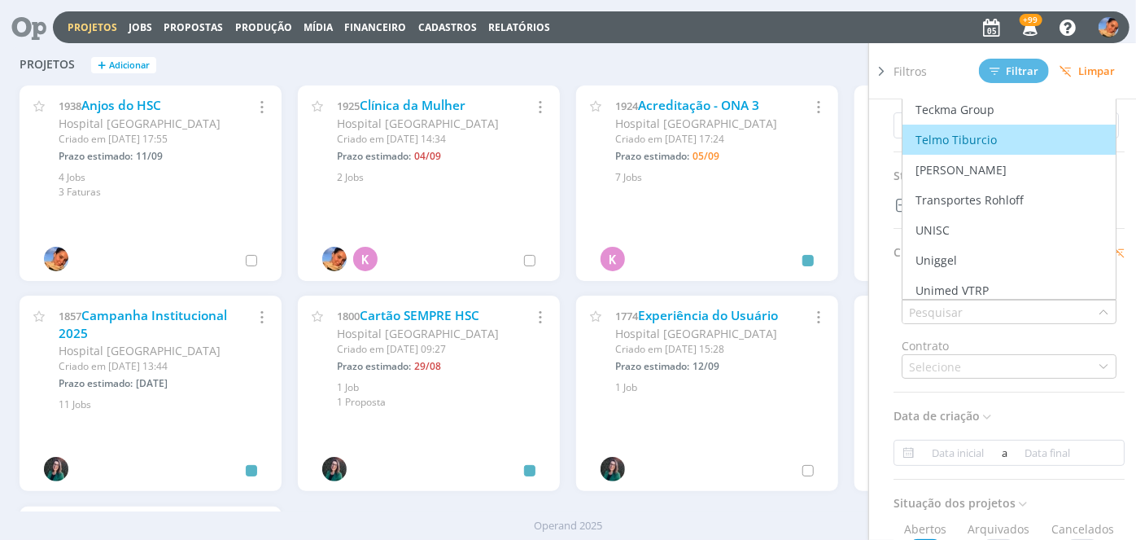
click at [758, 68] on div "Filtros Filtrar Limpar Status Cliente / Contrato Cliente Marcar todos Ativos AG…" at bounding box center [915, 65] width 401 height 26
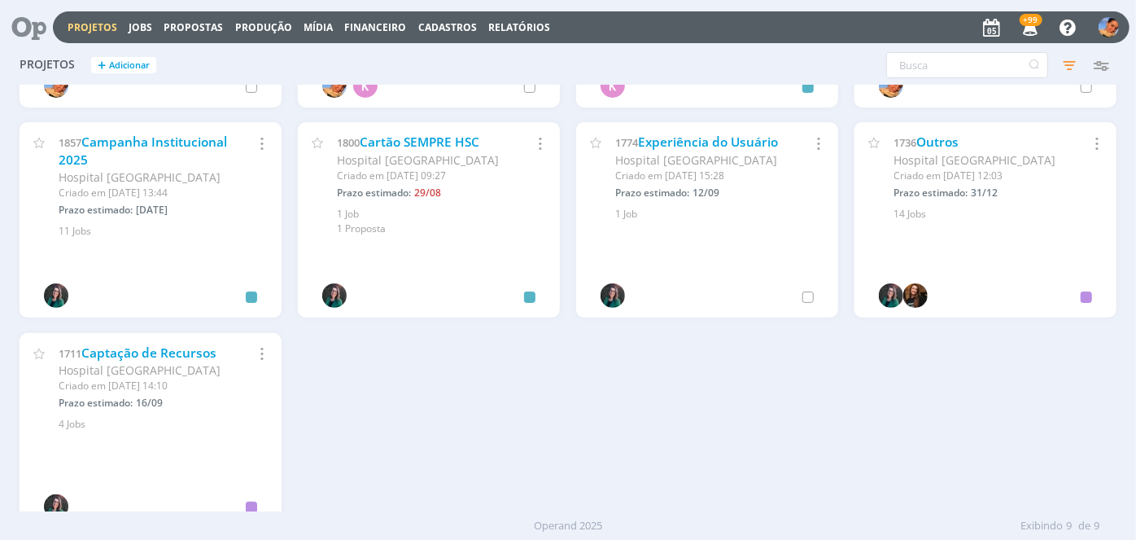
scroll to position [0, 0]
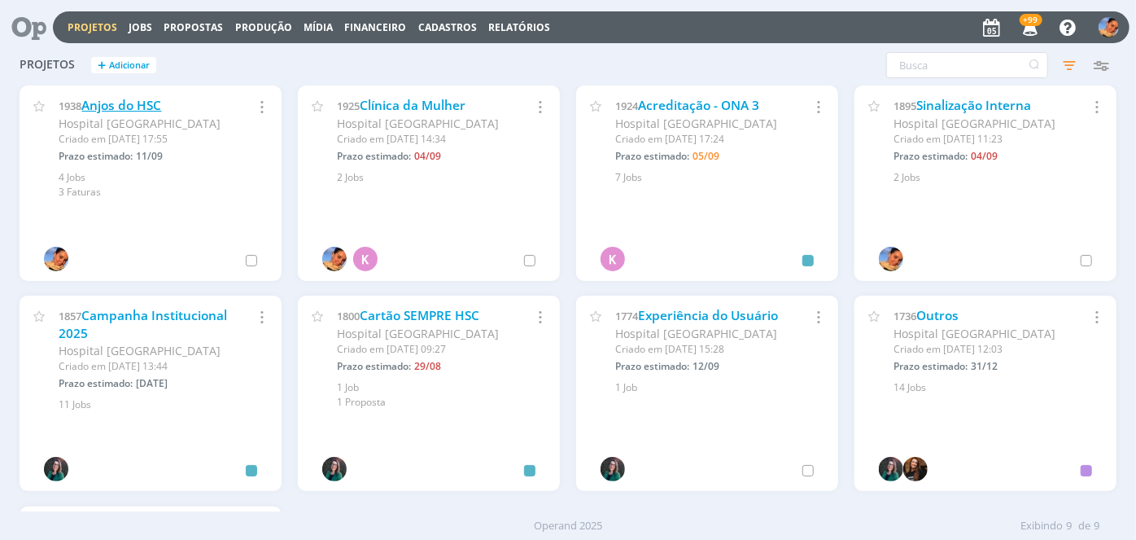
click at [149, 98] on link "Anjos do HSC" at bounding box center [121, 105] width 80 height 17
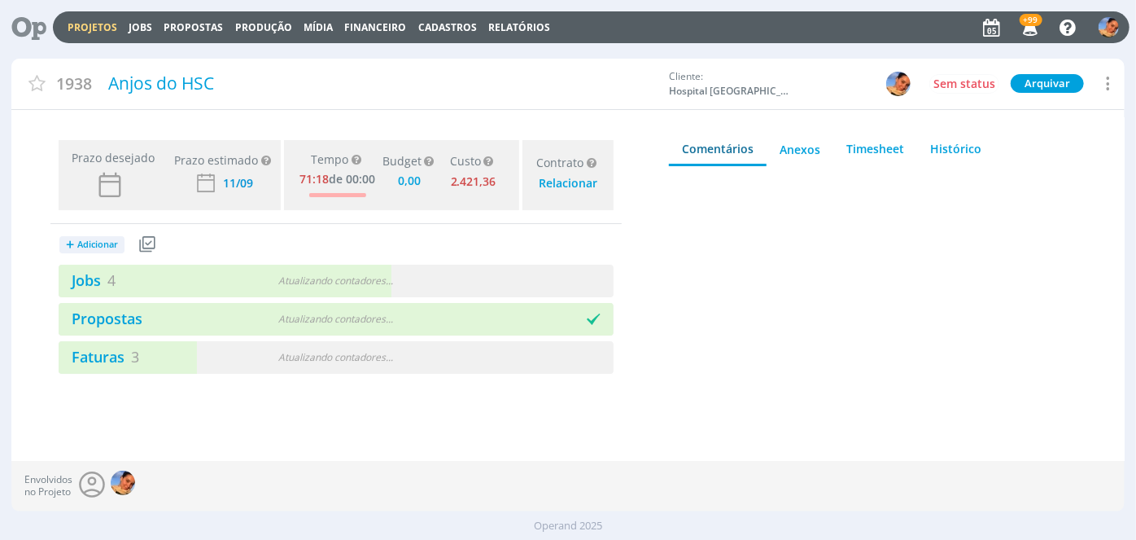
type input "0,00"
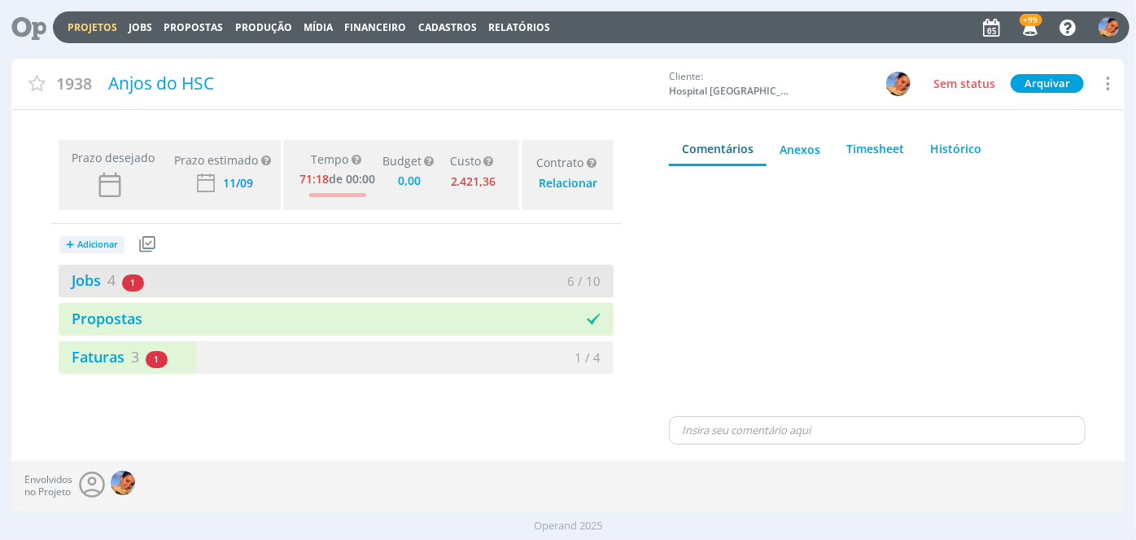
click at [173, 282] on div "Jobs 4 1 atrasado" at bounding box center [197, 280] width 277 height 22
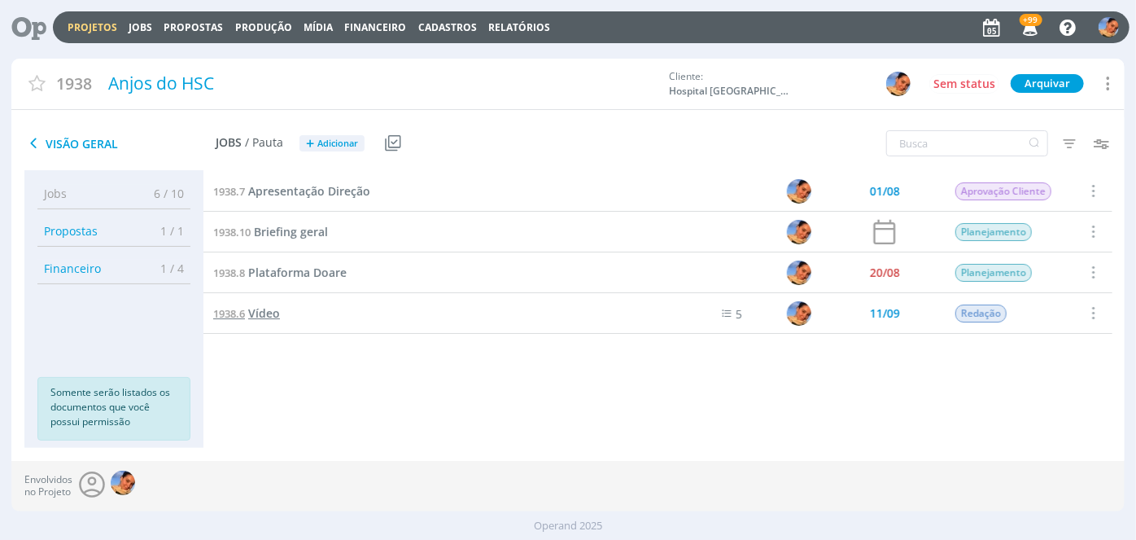
drag, startPoint x: 269, startPoint y: 334, endPoint x: 269, endPoint y: 318, distance: 16.3
click at [271, 336] on div "1938.7 Apresentação Direção 01/08 Aprovação Cliente Selecionar Concluir Cancela…" at bounding box center [657, 293] width 909 height 244
click at [268, 314] on span "Vídeo" at bounding box center [264, 312] width 32 height 15
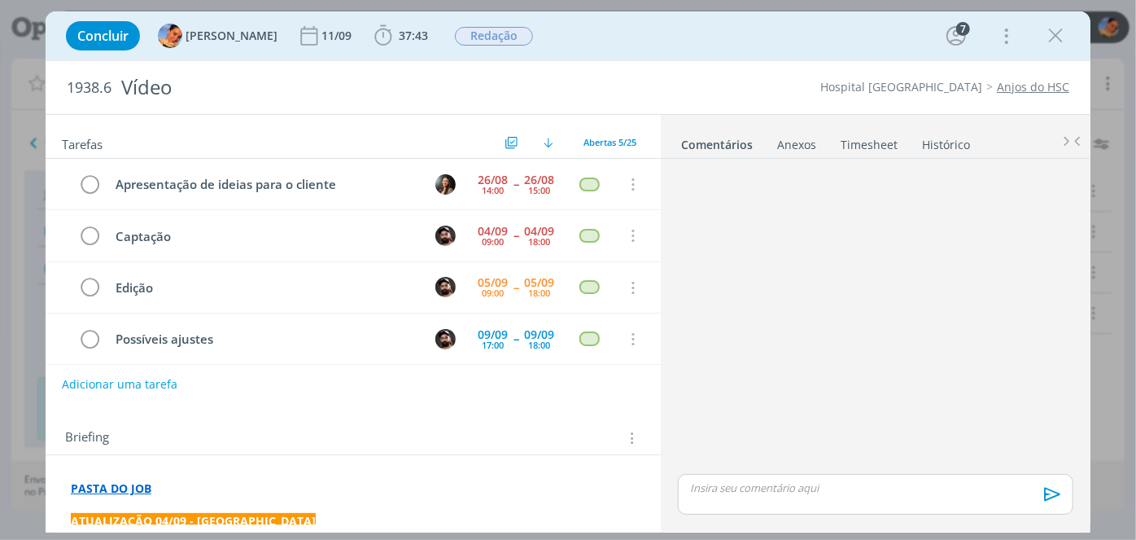
click at [850, 155] on ul "Comentários Anexos 0 Timesheet Histórico" at bounding box center [876, 137] width 430 height 44
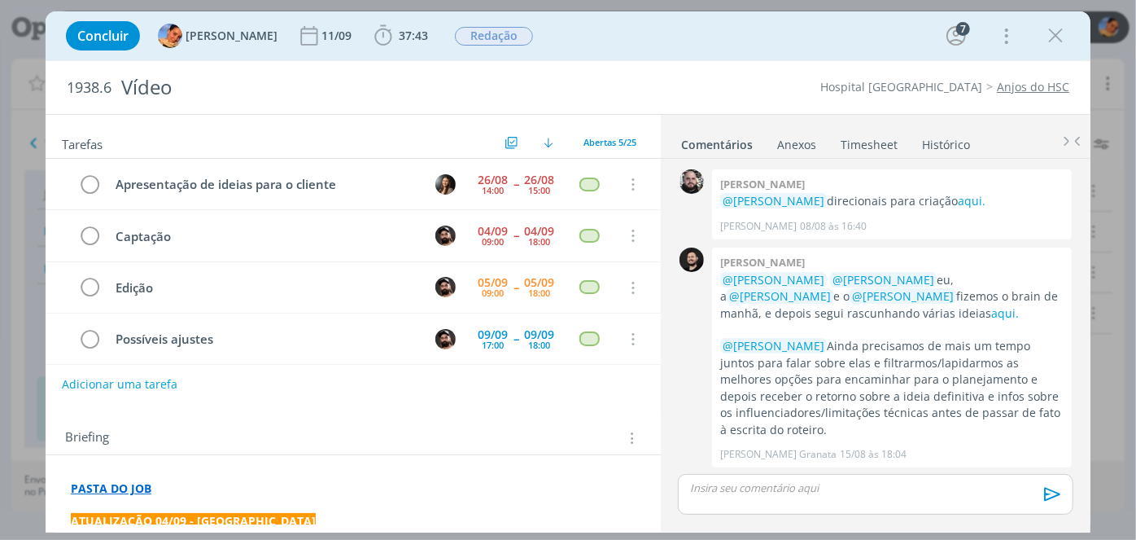
scroll to position [897, 0]
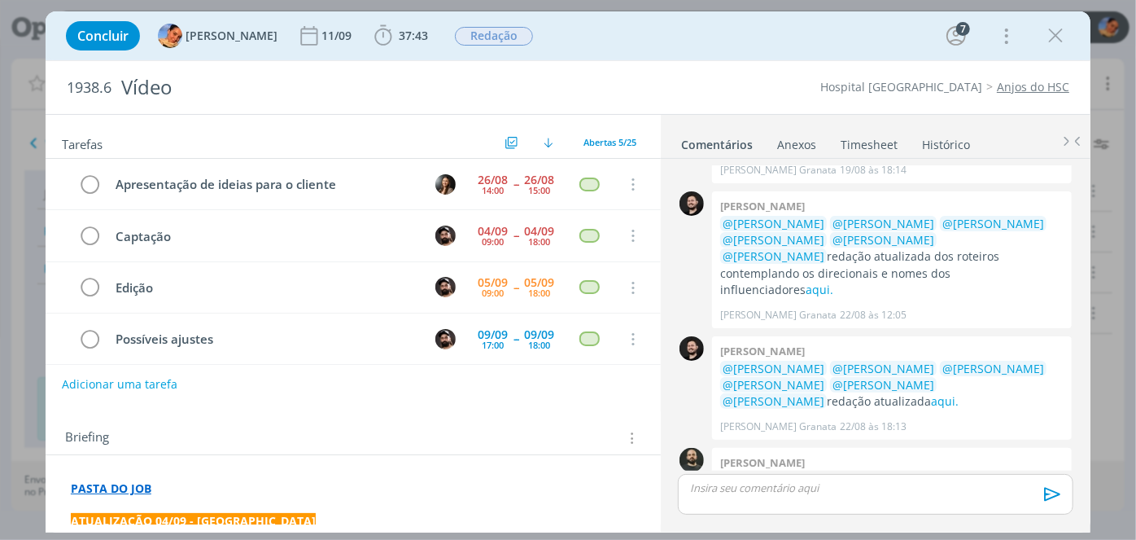
click at [851, 146] on link "Timesheet" at bounding box center [869, 141] width 59 height 24
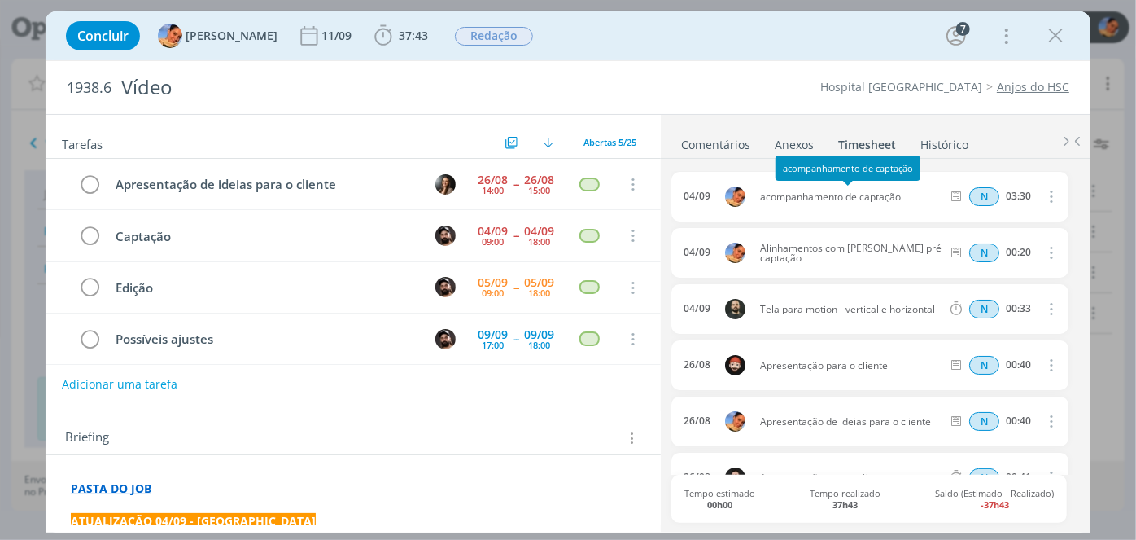
drag, startPoint x: 900, startPoint y: 191, endPoint x: 805, endPoint y: 169, distance: 97.7
click at [794, 161] on body "Projetos Jobs Propostas Produção Mídia Financeiro Cadastros Relatórios +99 Noti…" at bounding box center [568, 270] width 1136 height 540
click at [907, 213] on div "04/09 acompanhamento de captação N 03:30 Excluir Editar" at bounding box center [869, 197] width 397 height 50
drag, startPoint x: 758, startPoint y: 195, endPoint x: 905, endPoint y: 197, distance: 147.3
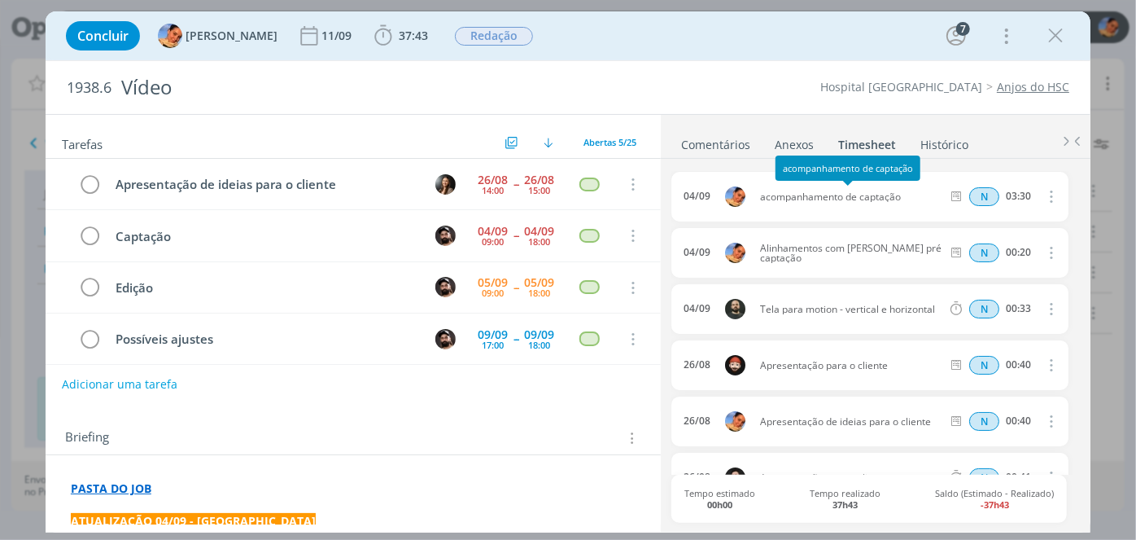
click at [905, 197] on span "acompanhamento de captação" at bounding box center [851, 197] width 194 height 10
copy span "acompanhamento de captação"
click at [405, 24] on span "37:43" at bounding box center [401, 36] width 60 height 24
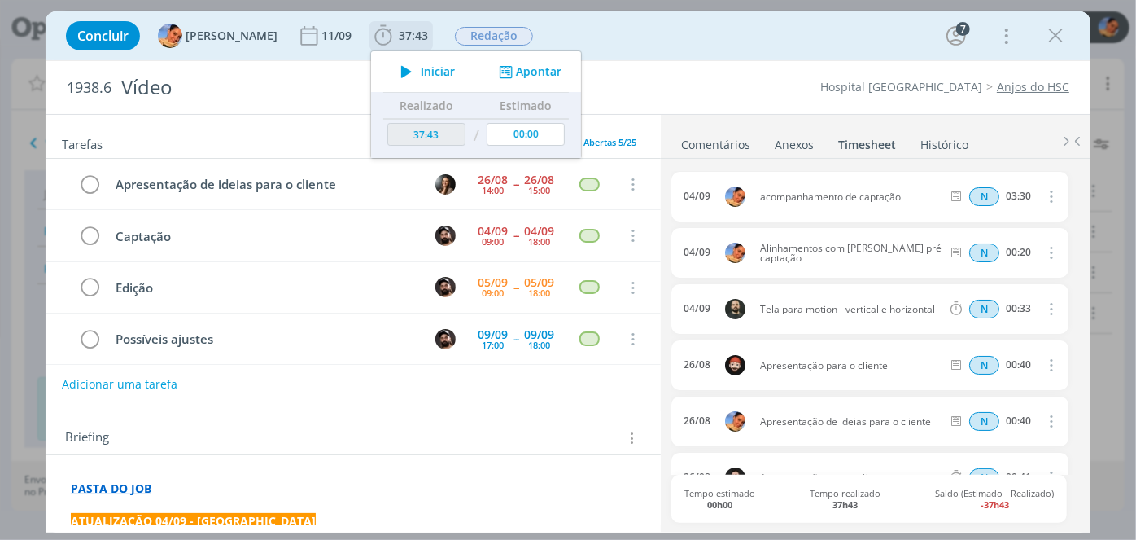
drag, startPoint x: 512, startPoint y: 75, endPoint x: 522, endPoint y: 81, distance: 12.4
click at [513, 75] on button "Apontar" at bounding box center [529, 71] width 68 height 17
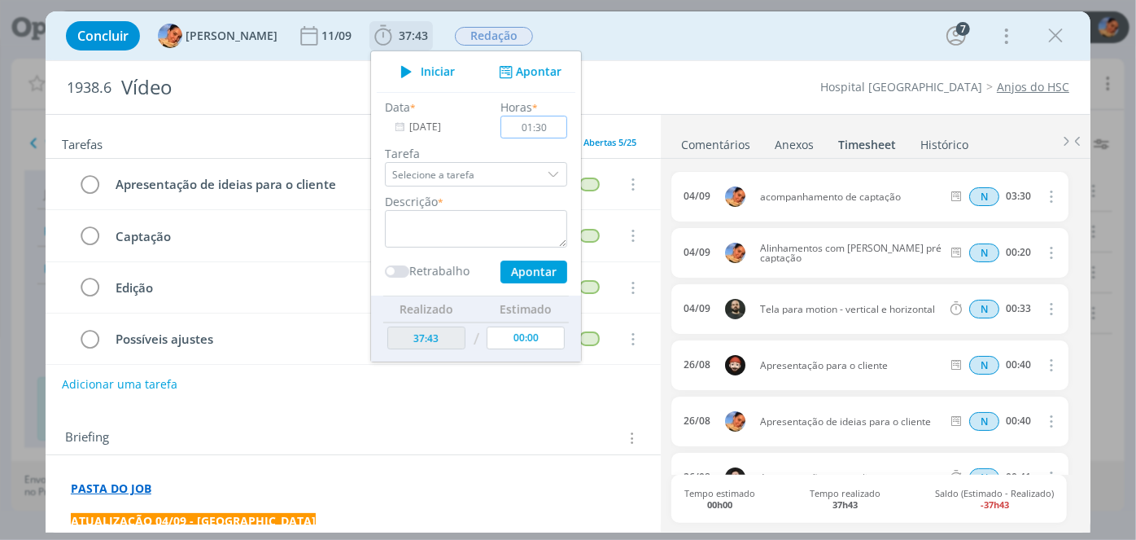
type input "01:30"
click at [457, 221] on textarea "dialog" at bounding box center [476, 228] width 182 height 37
paste textarea "acompanhamento de captação"
type textarea "acompanhamento de captação"
click at [523, 275] on button "Apontar" at bounding box center [533, 271] width 67 height 23
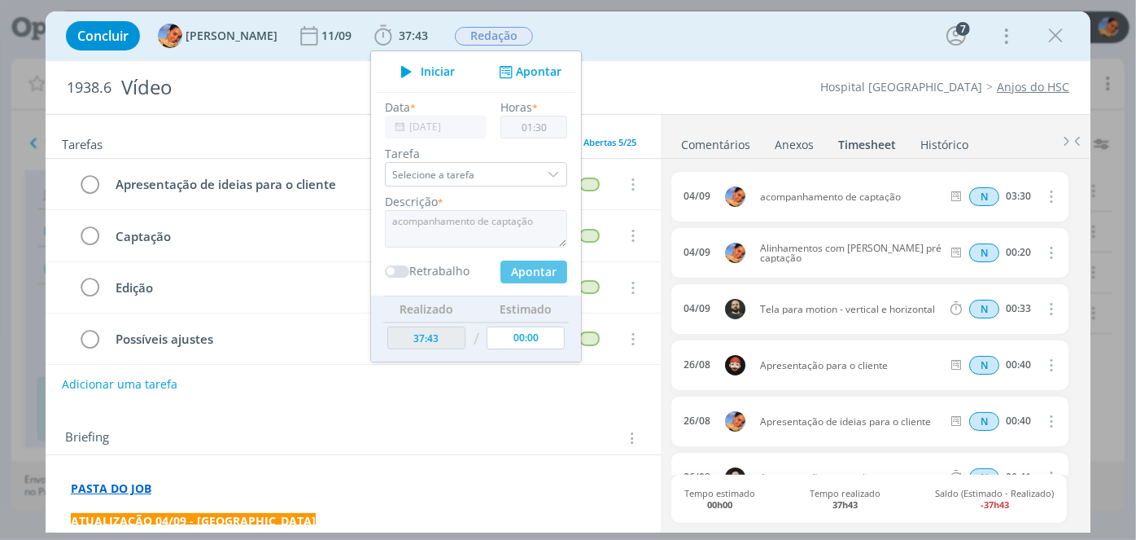
type input "39:13"
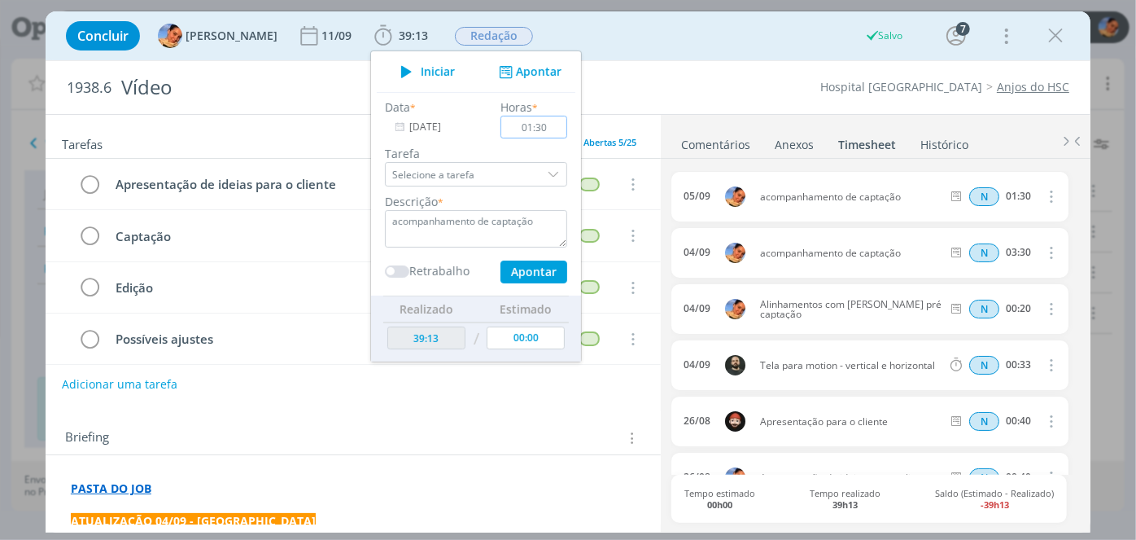
type input "00:00"
click at [234, 404] on div "Tarefas Usar Job de template Criar template a partir deste job Visualizar Templ…" at bounding box center [353, 319] width 615 height 409
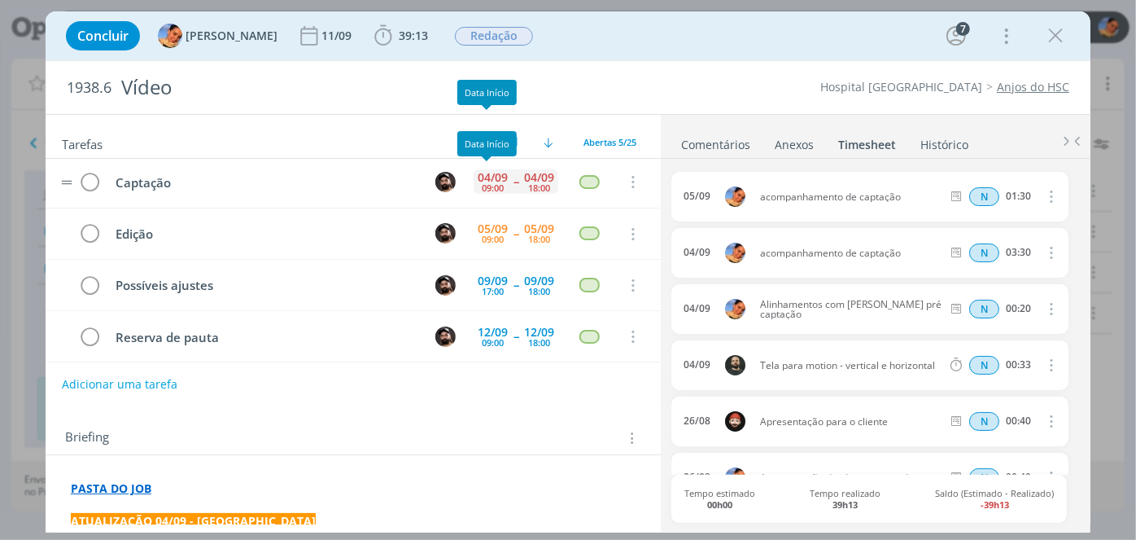
scroll to position [55, 0]
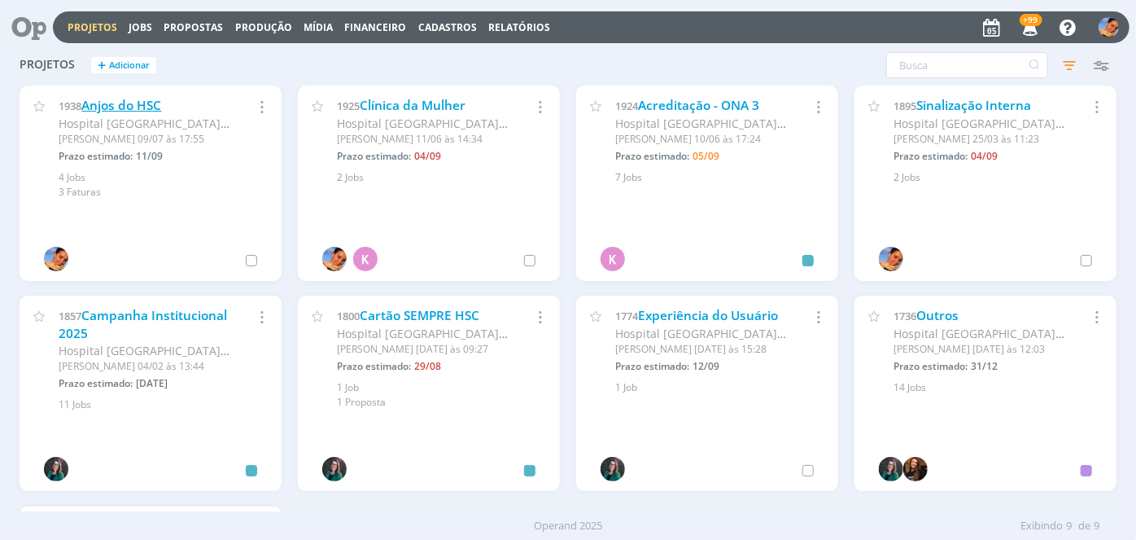
click at [158, 105] on link "Anjos do HSC" at bounding box center [121, 105] width 80 height 17
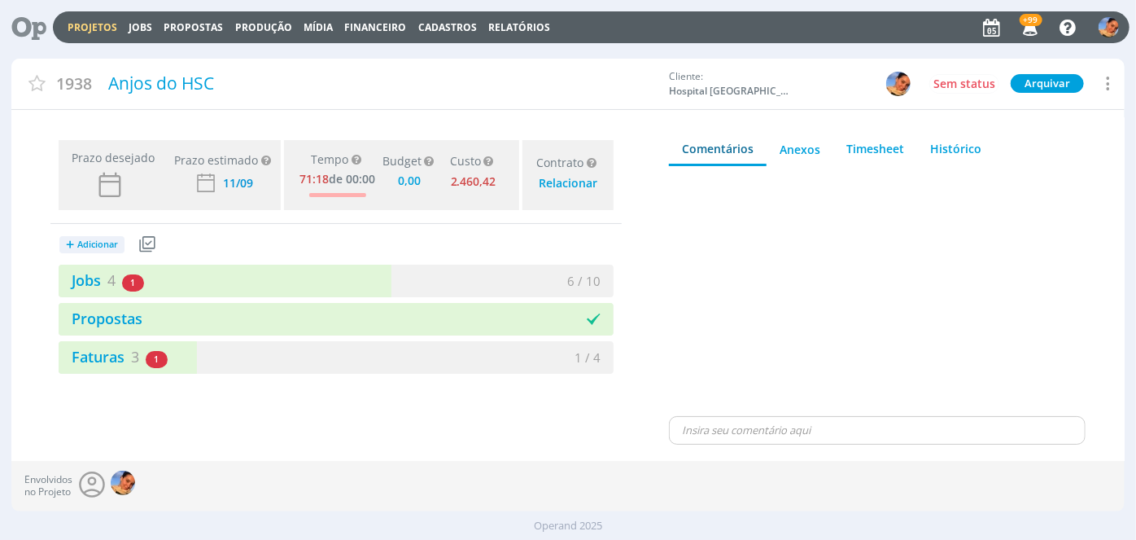
type input "0,00"
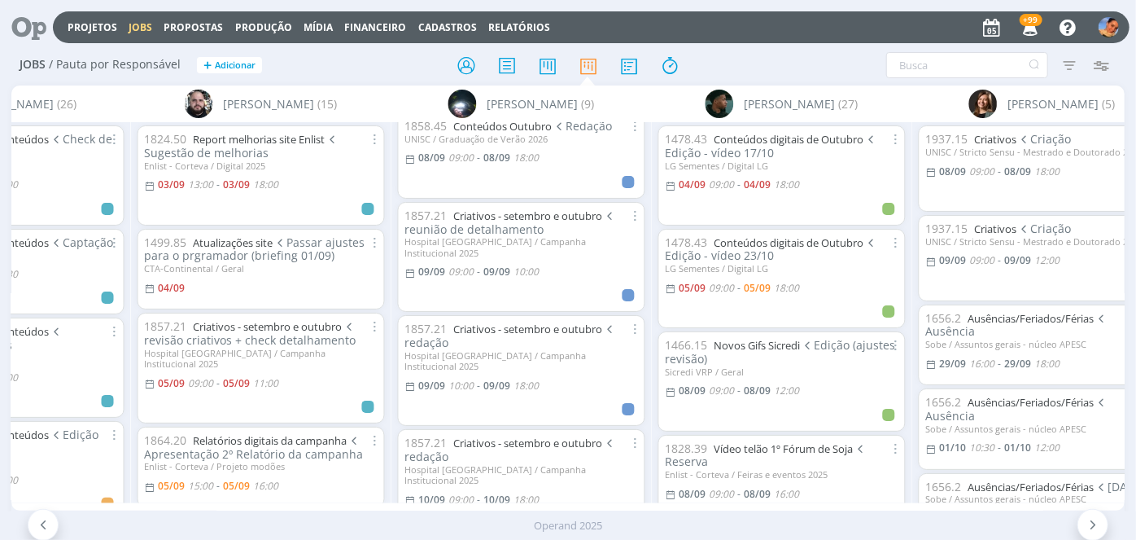
scroll to position [295, 0]
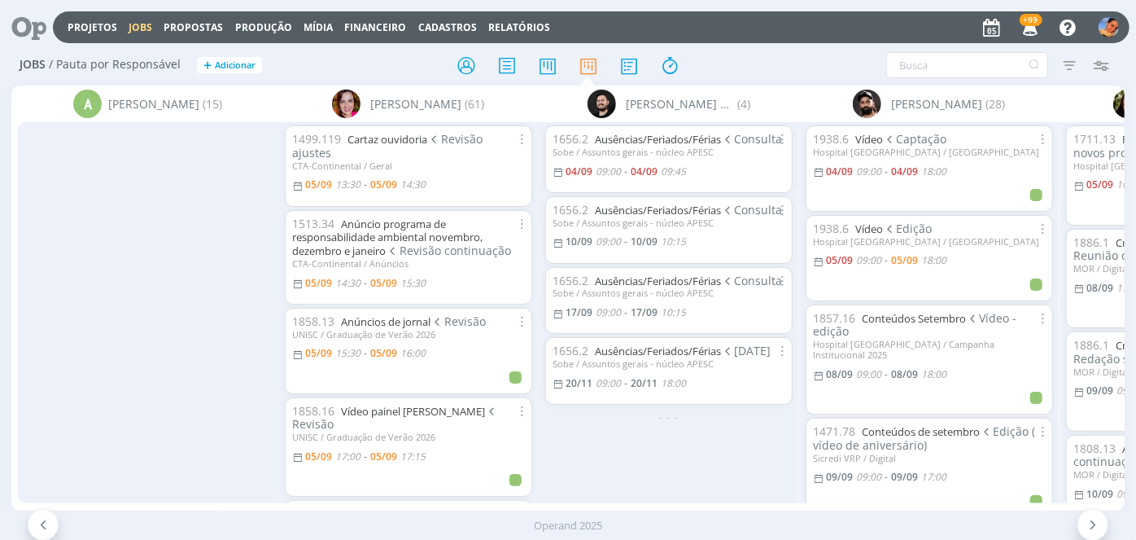
scroll to position [0, 517]
